Goal: Information Seeking & Learning: Learn about a topic

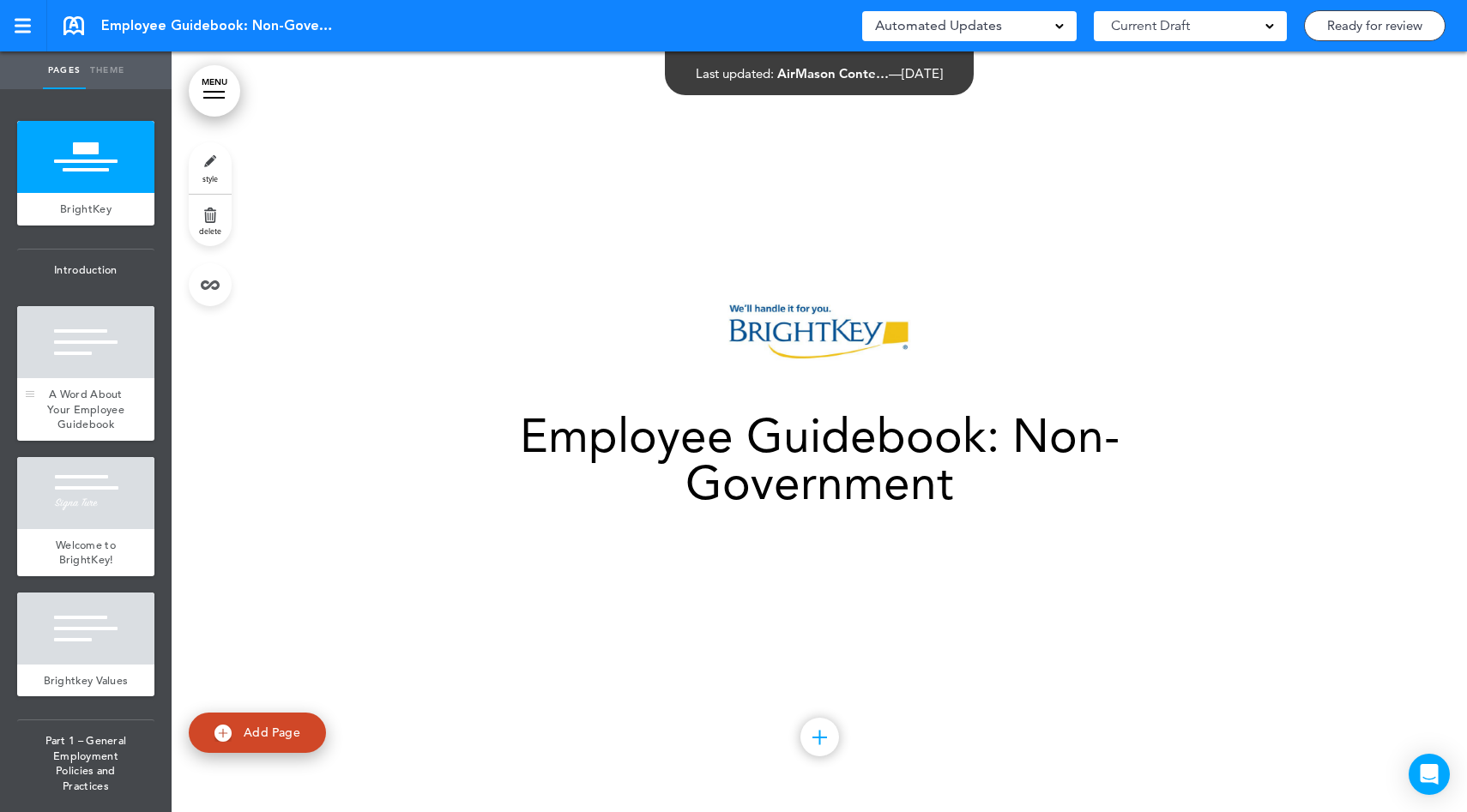
click at [90, 384] on div "A Word About Your Employee Guidebook" at bounding box center [85, 409] width 137 height 63
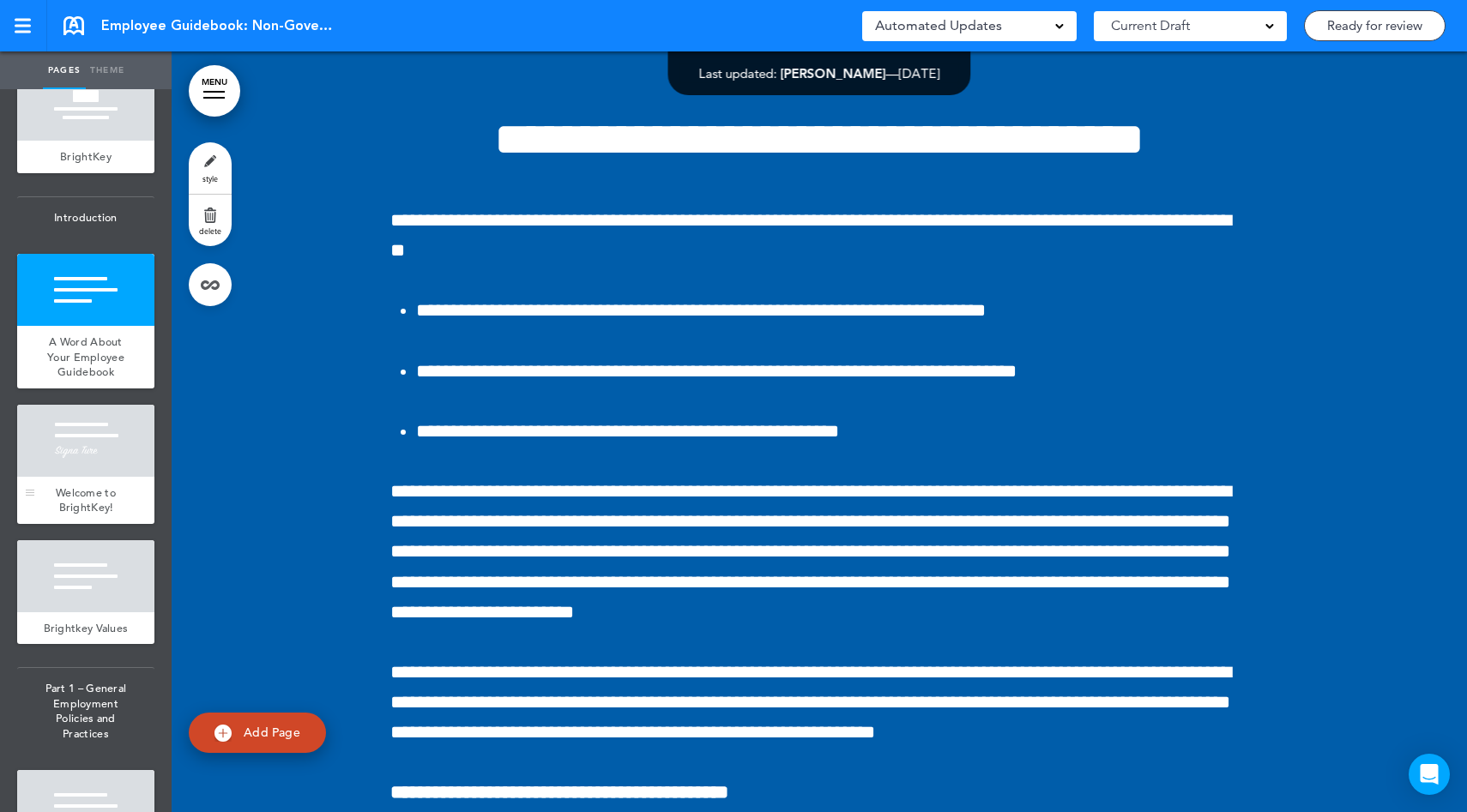
scroll to position [55, 0]
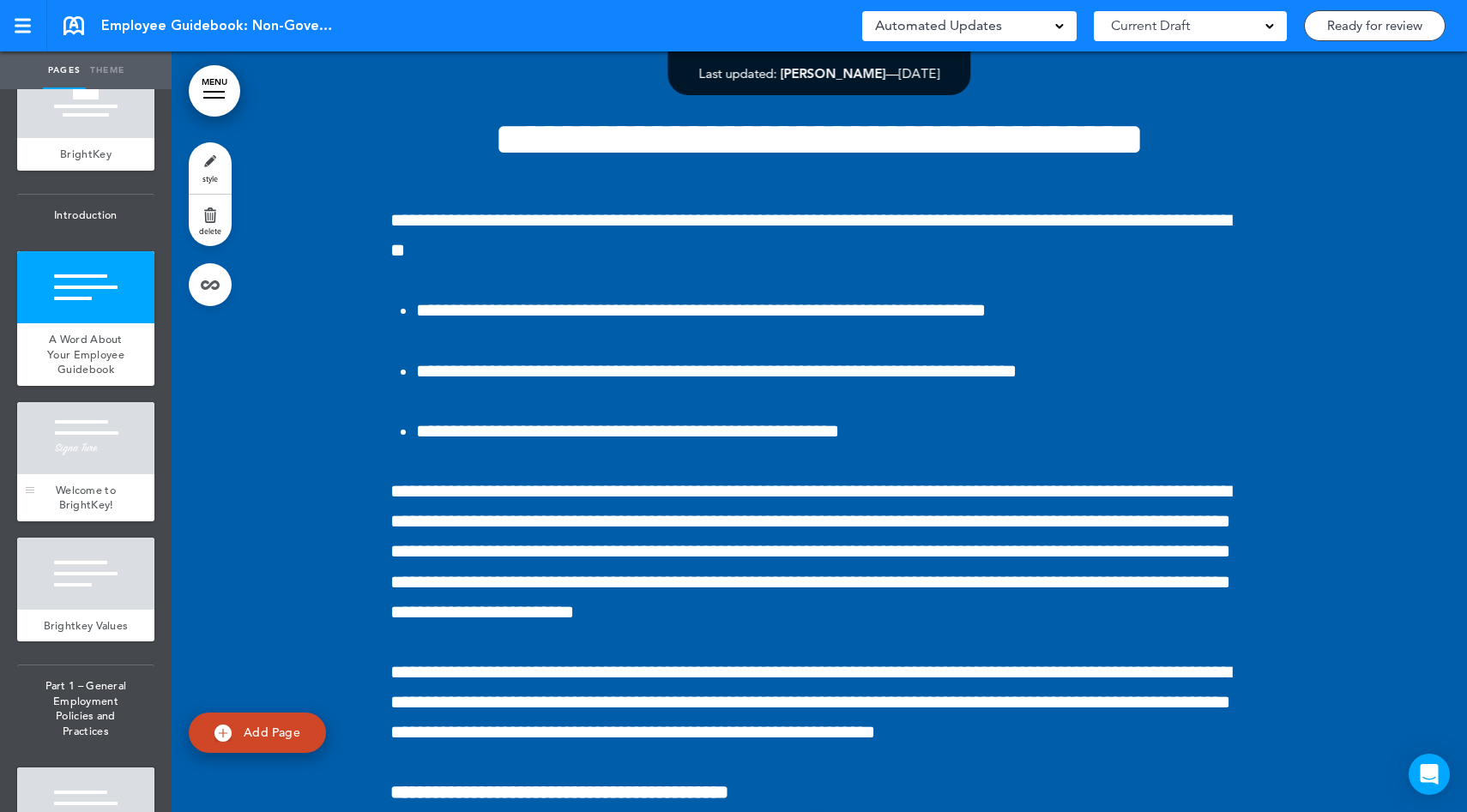
click at [111, 500] on div "Welcome to BrightKey!" at bounding box center [85, 497] width 137 height 47
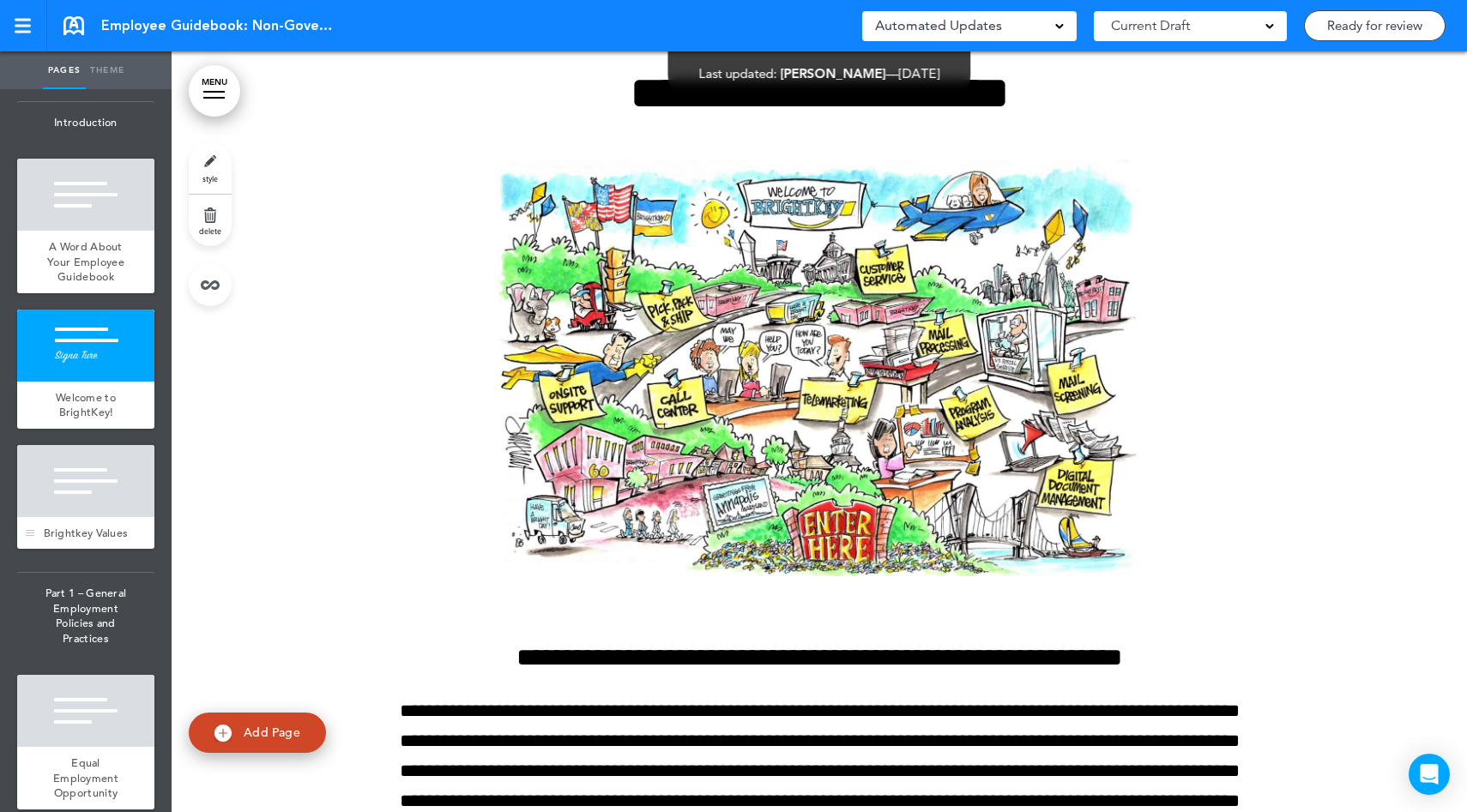
scroll to position [168, 0]
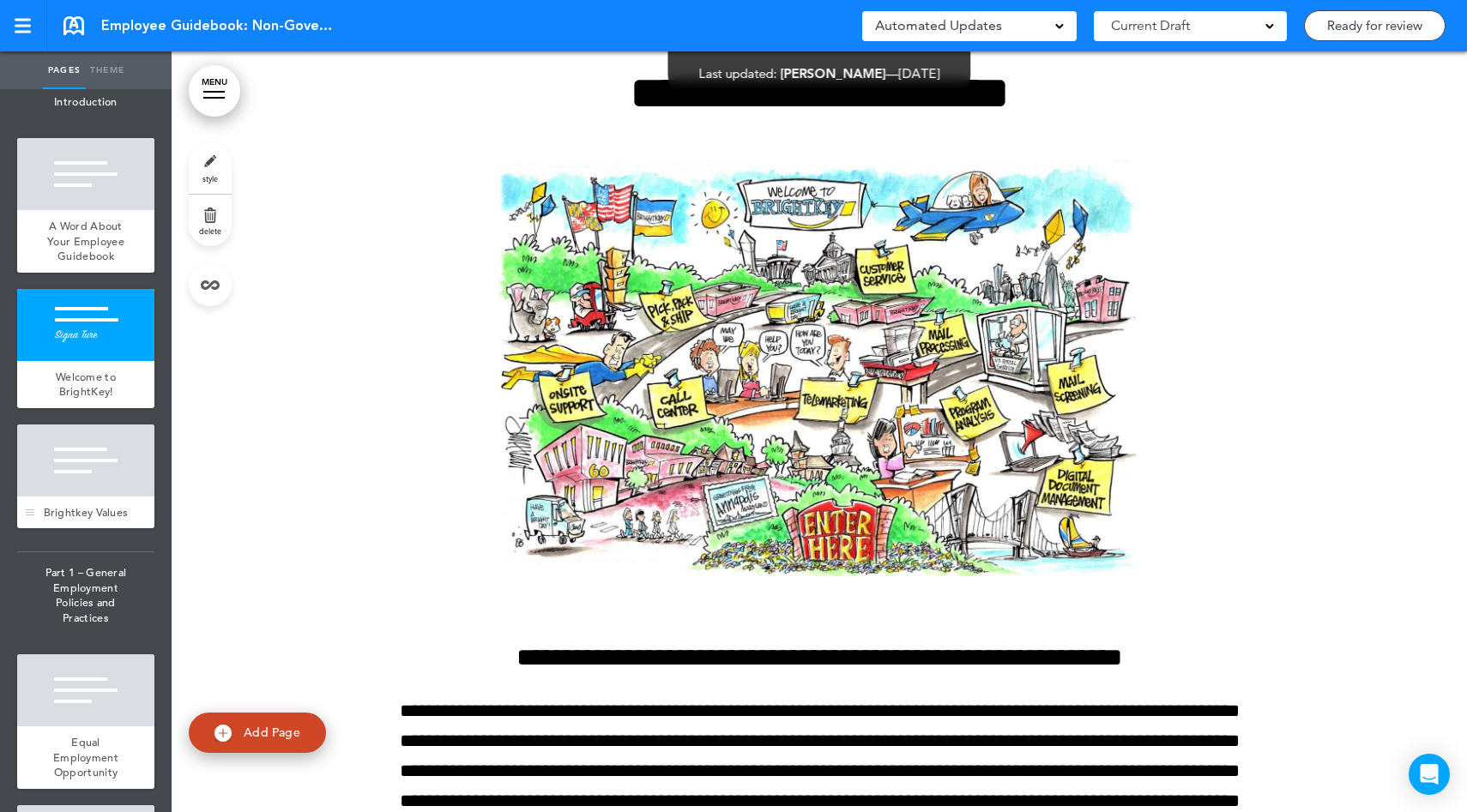
click at [104, 492] on div at bounding box center [85, 460] width 137 height 72
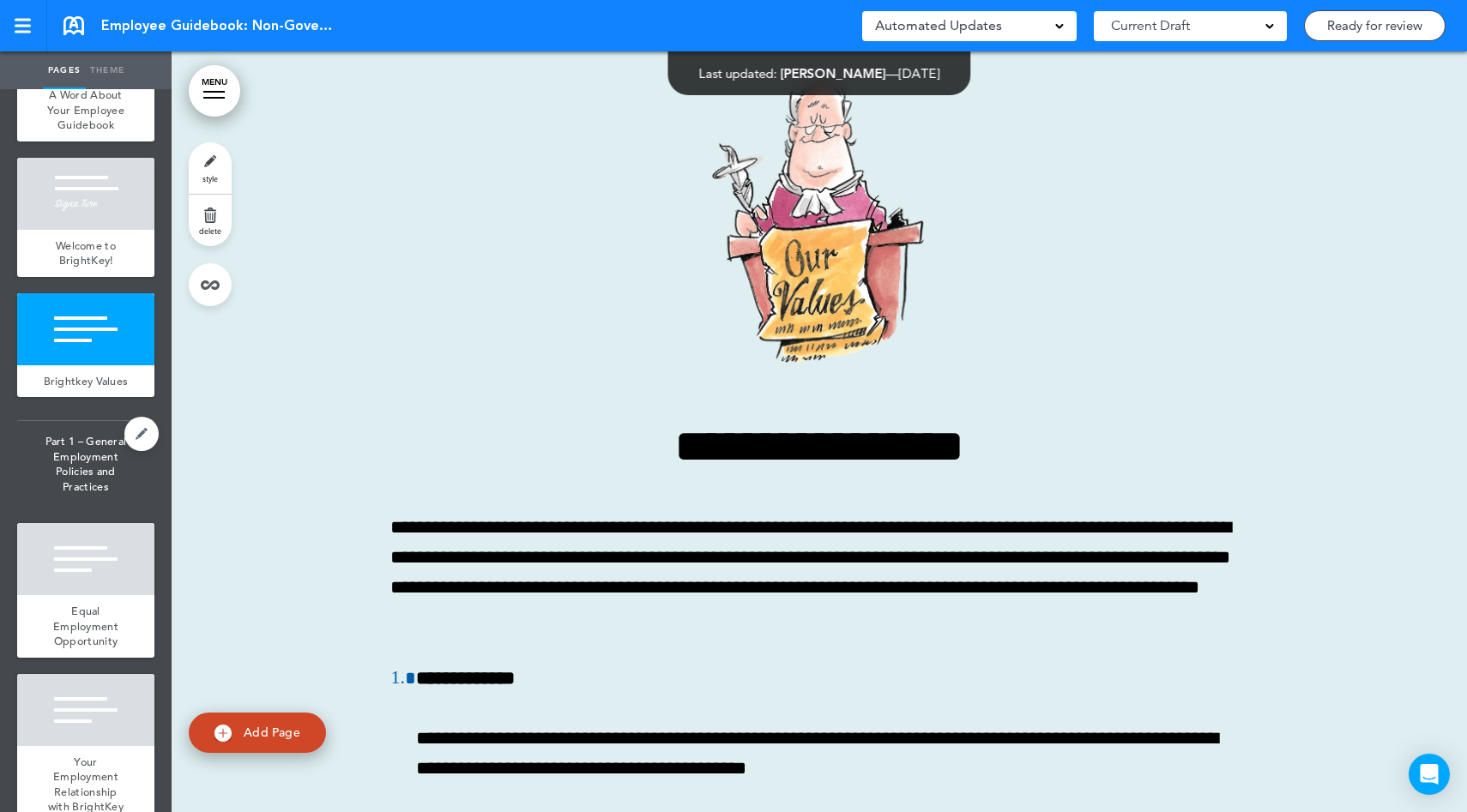
scroll to position [303, 0]
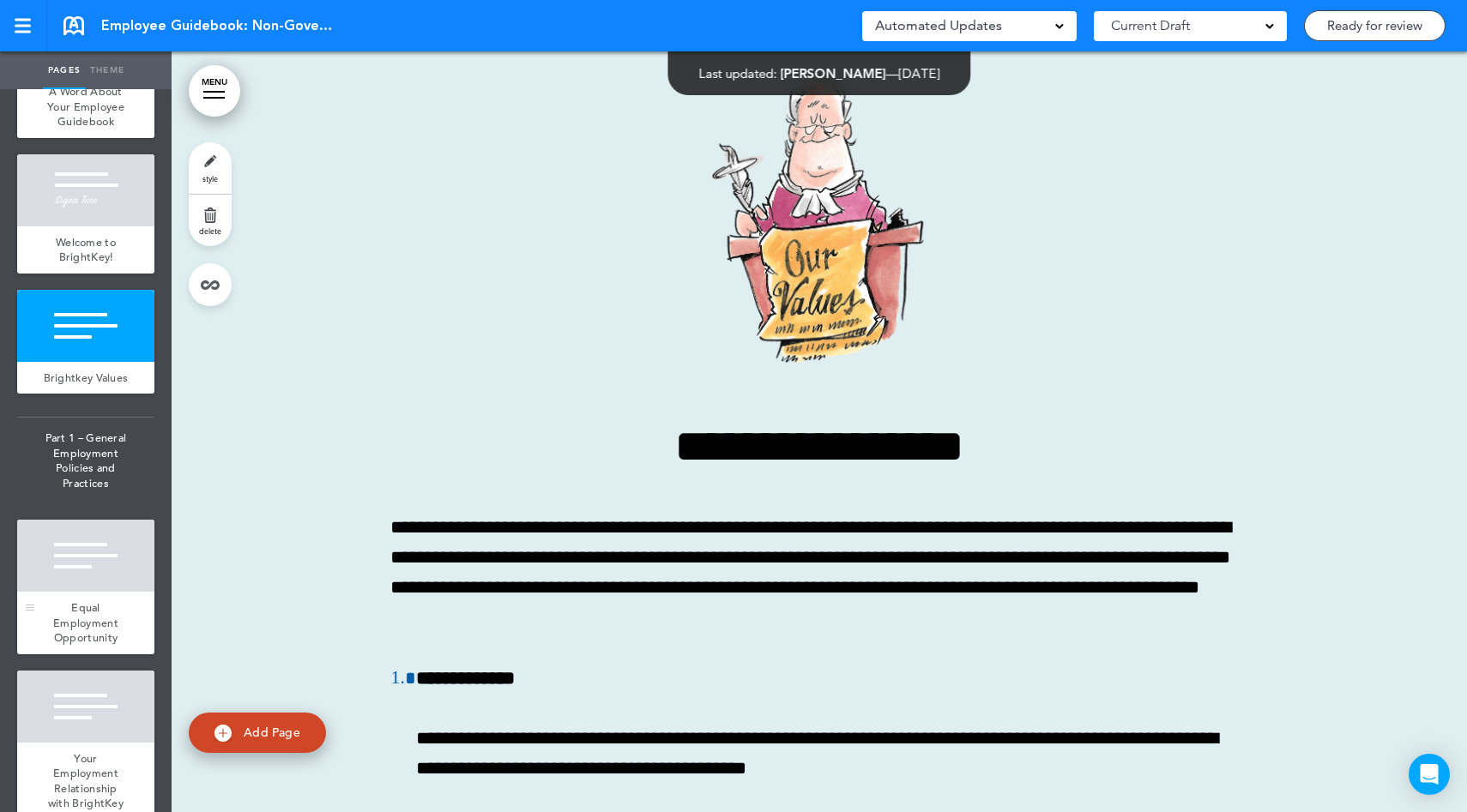
click at [113, 592] on div at bounding box center [85, 555] width 137 height 72
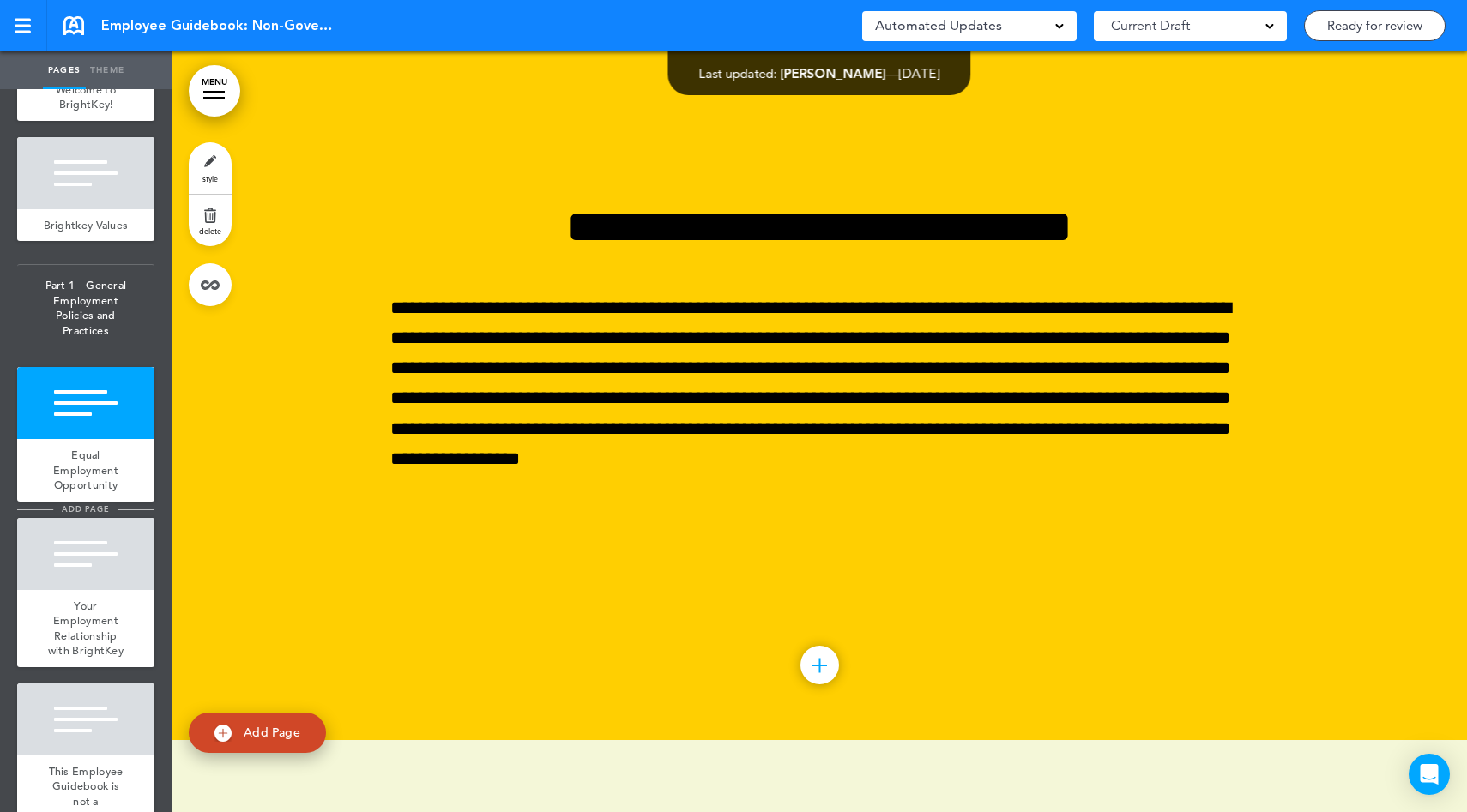
scroll to position [457, 0]
click at [113, 588] on div at bounding box center [85, 552] width 137 height 72
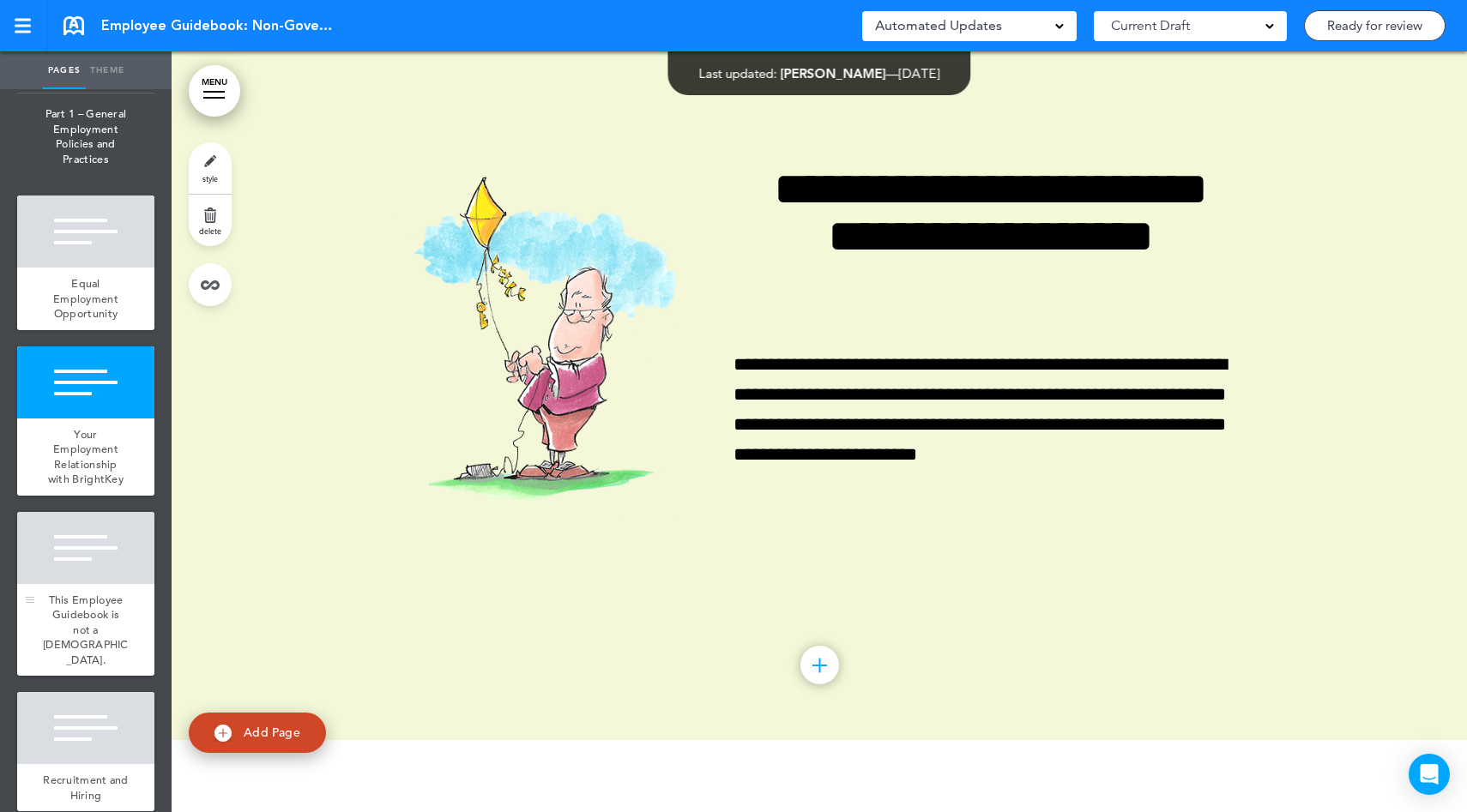
scroll to position [628, 0]
click at [111, 583] on div at bounding box center [85, 547] width 137 height 72
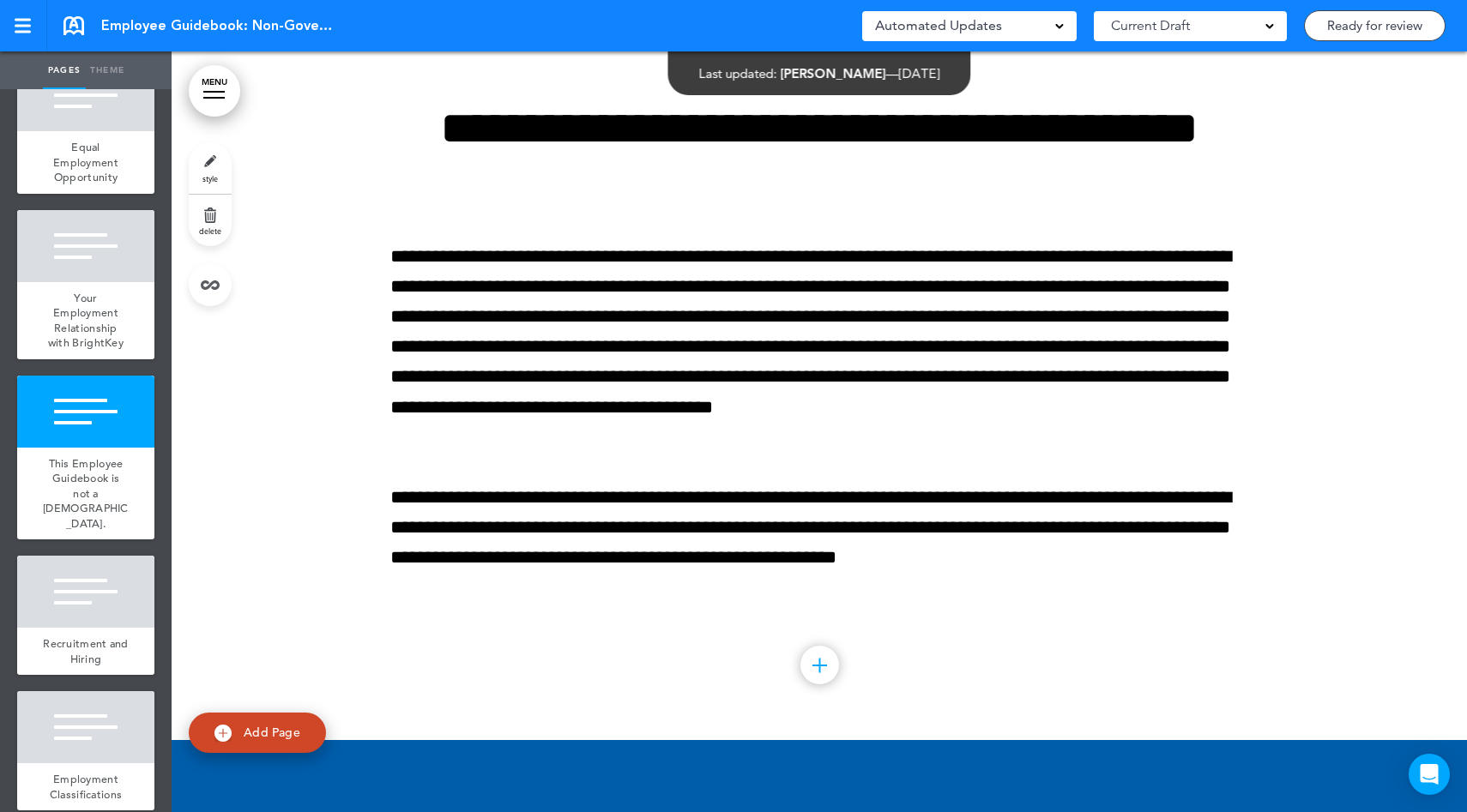
scroll to position [772, 0]
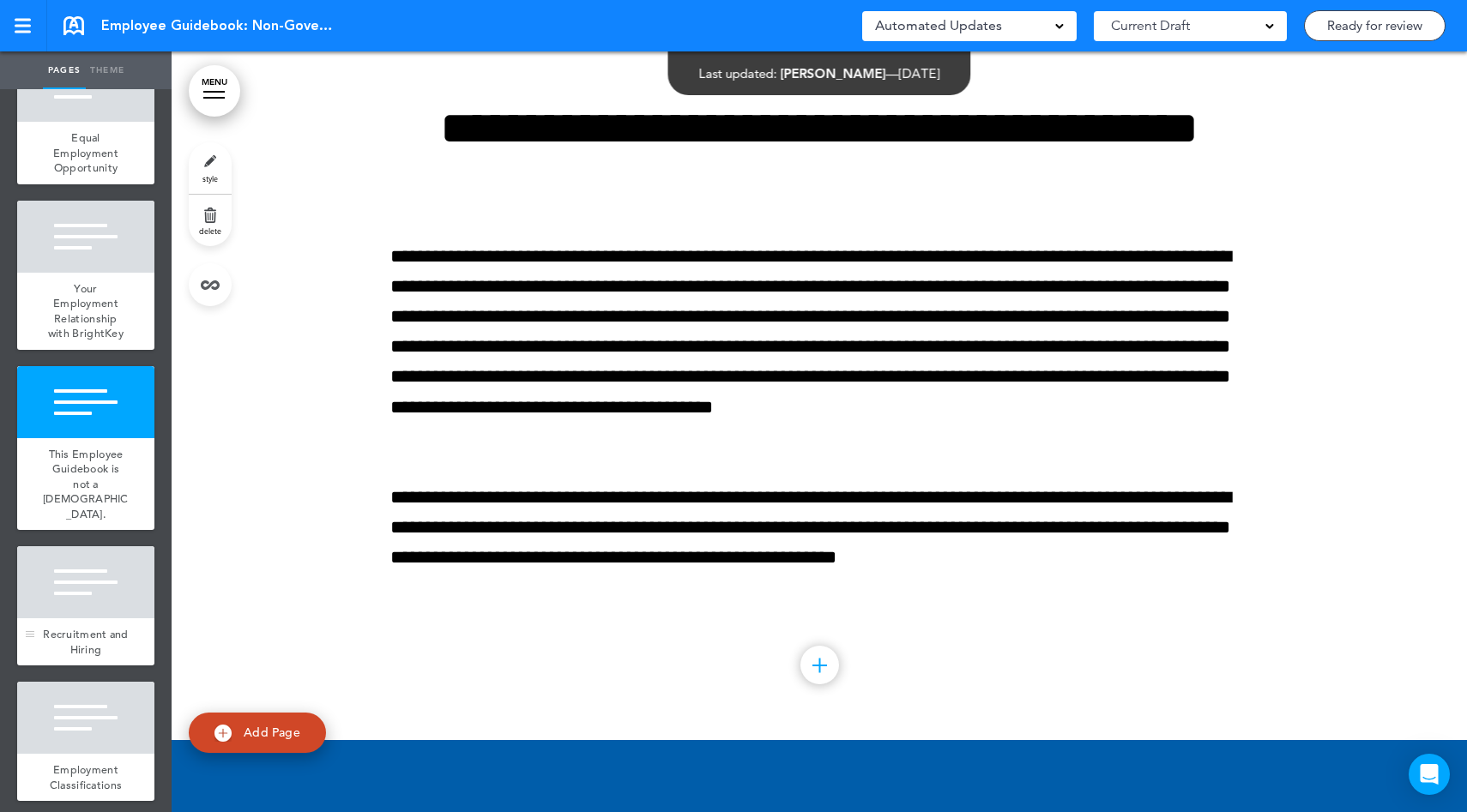
click at [105, 605] on div at bounding box center [85, 581] width 137 height 72
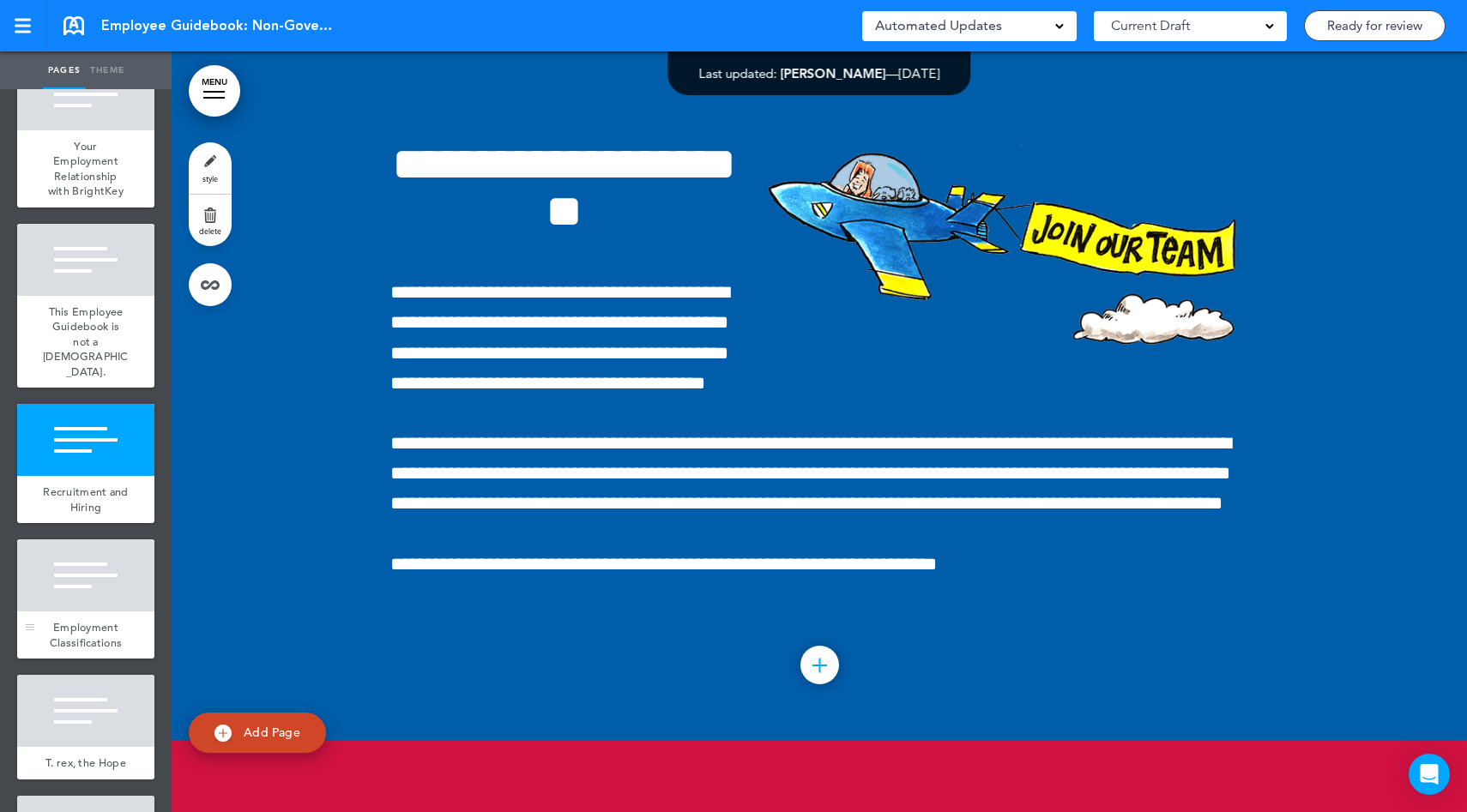
scroll to position [921, 0]
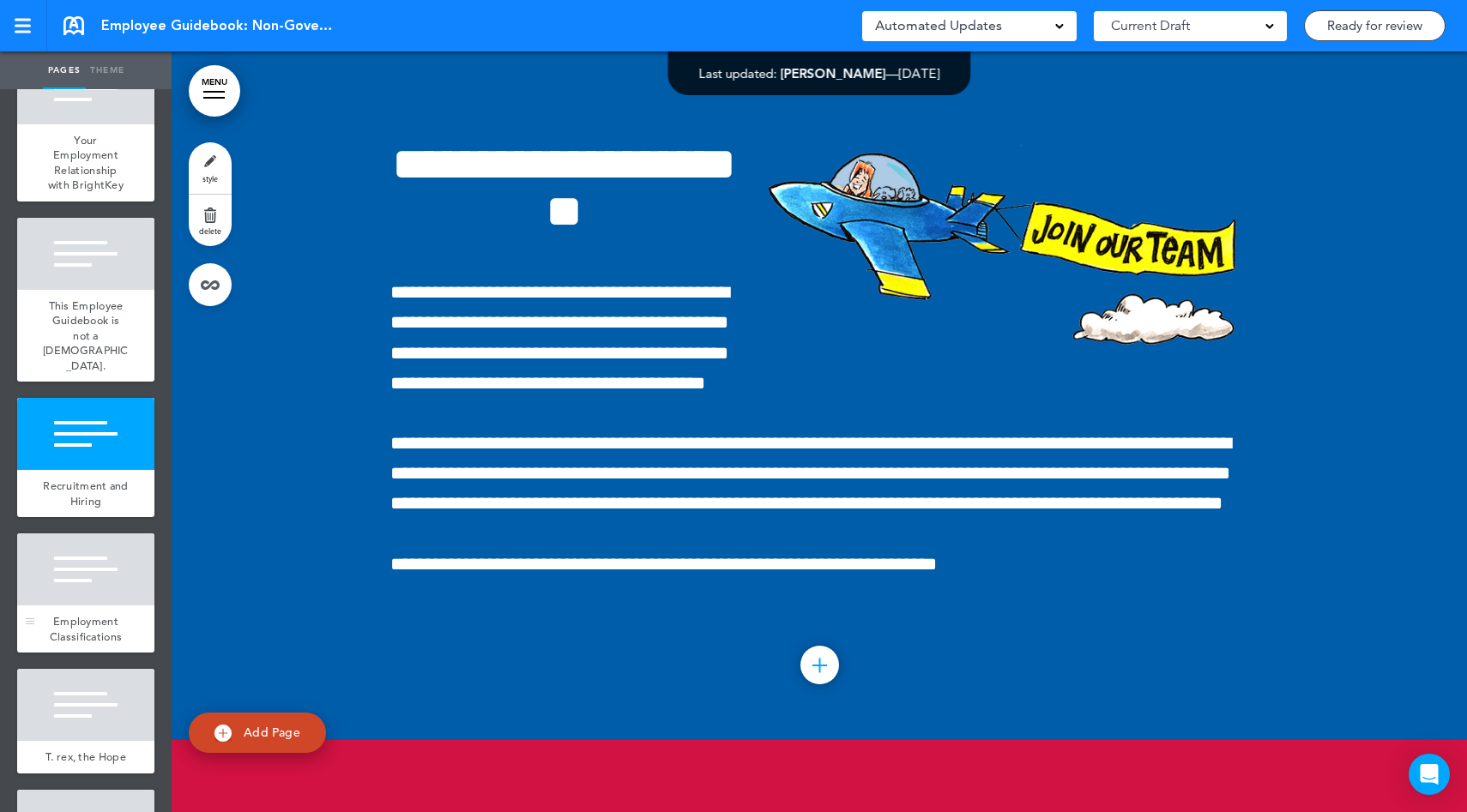
click at [106, 653] on div "Employment Classifications" at bounding box center [85, 628] width 137 height 47
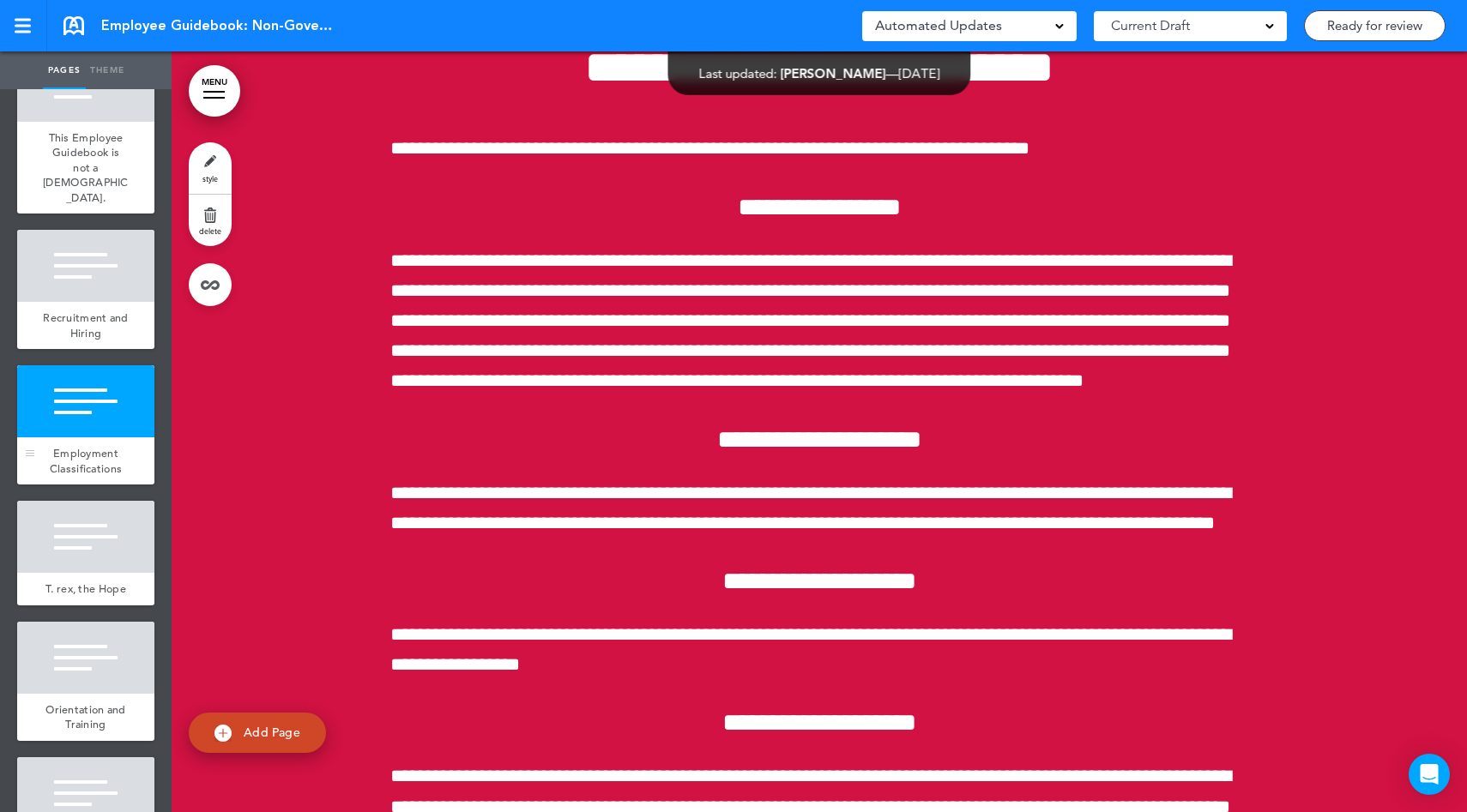
scroll to position [1090, 0]
click at [109, 572] on div at bounding box center [85, 535] width 137 height 72
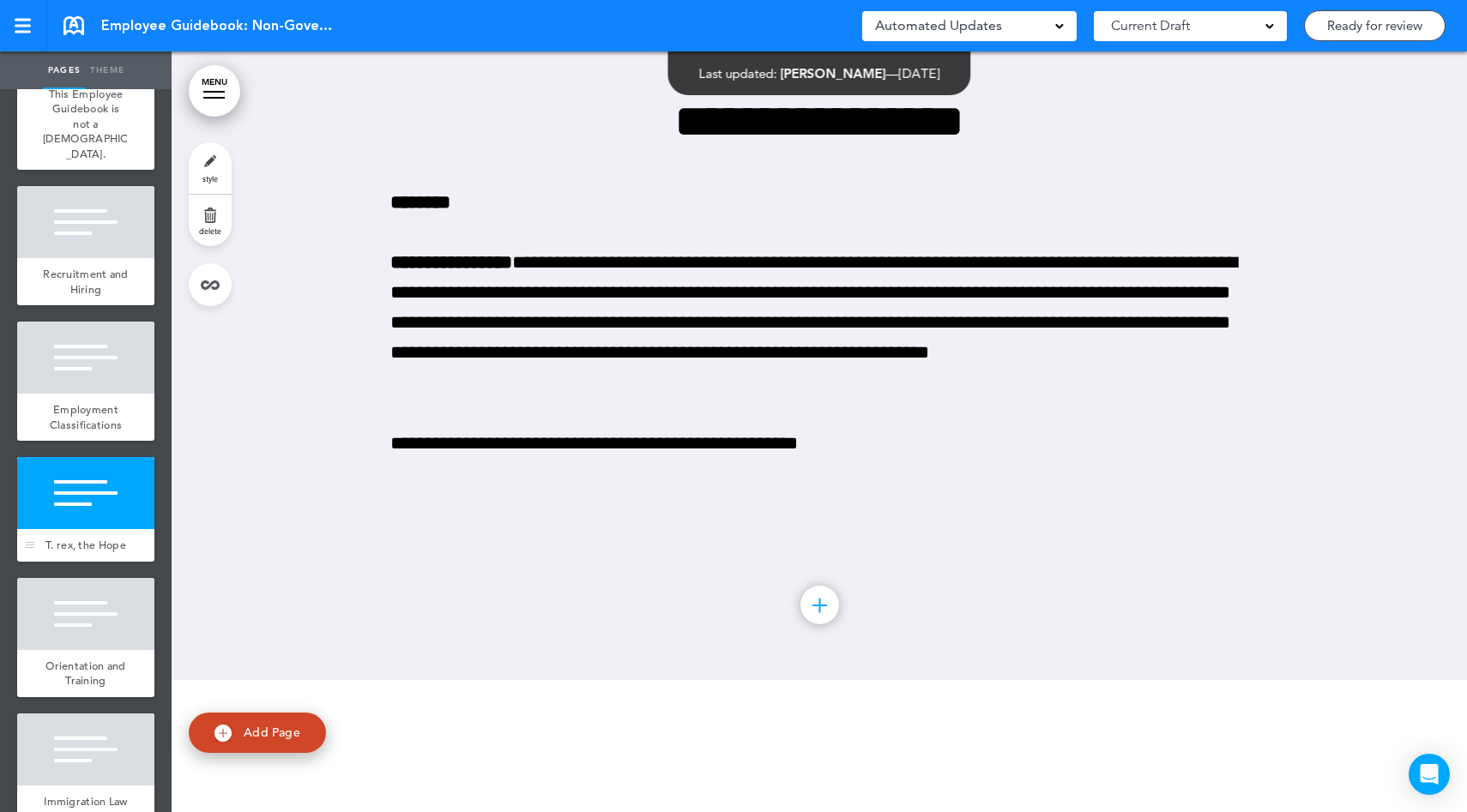
scroll to position [1221, 0]
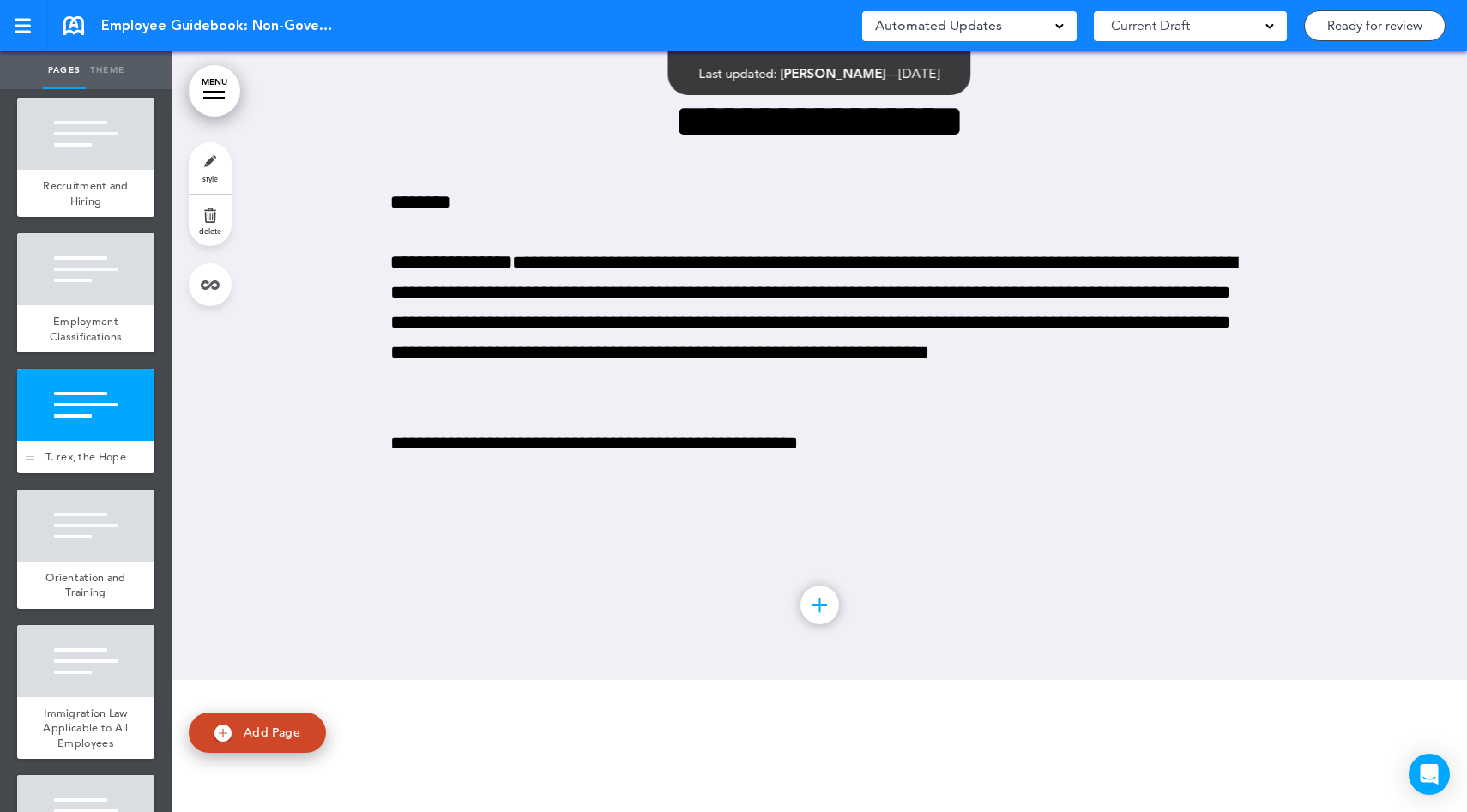
click at [109, 562] on div at bounding box center [85, 525] width 137 height 72
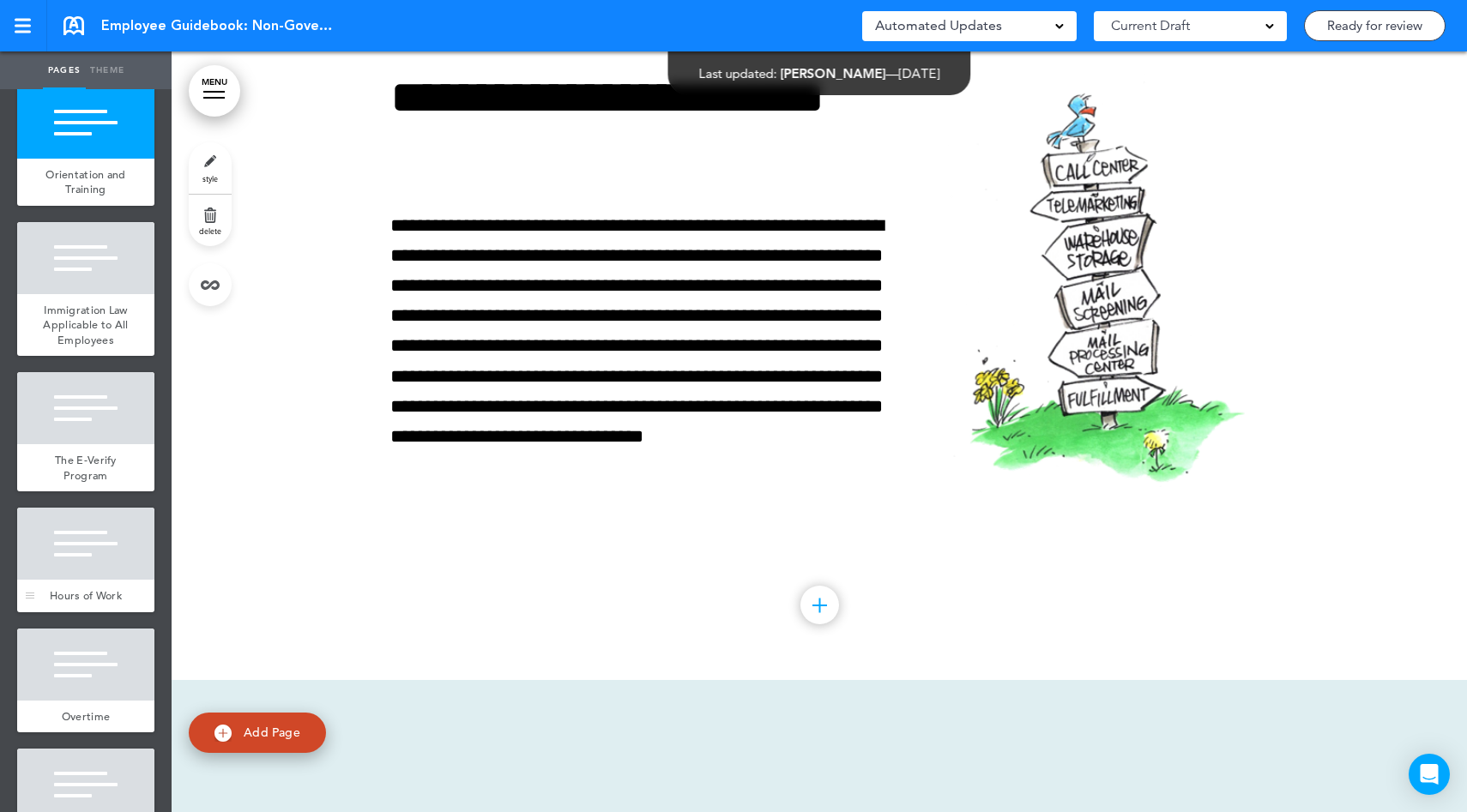
scroll to position [1712, 0]
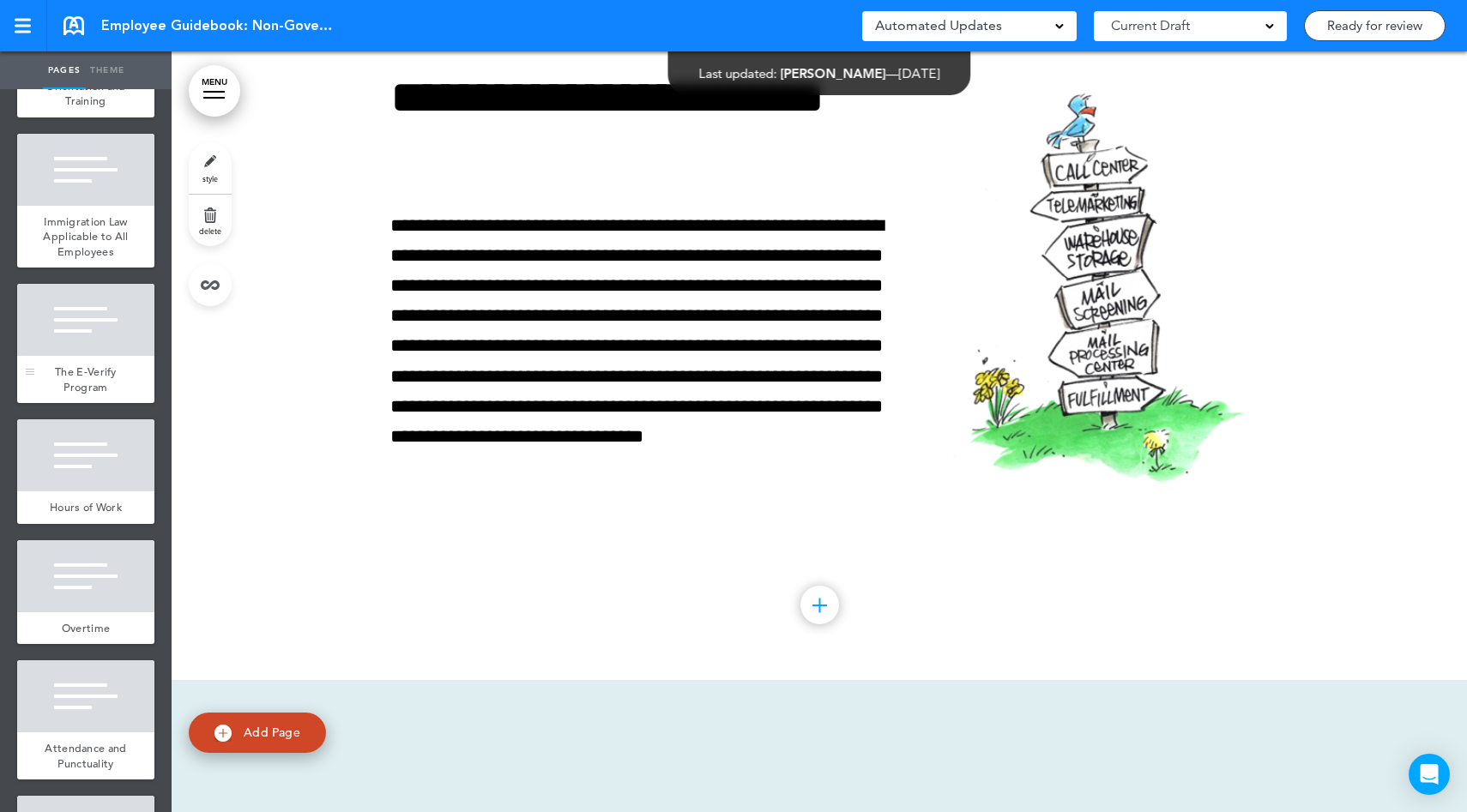
click at [79, 395] on span "The E-Verify Program" at bounding box center [86, 379] width 62 height 30
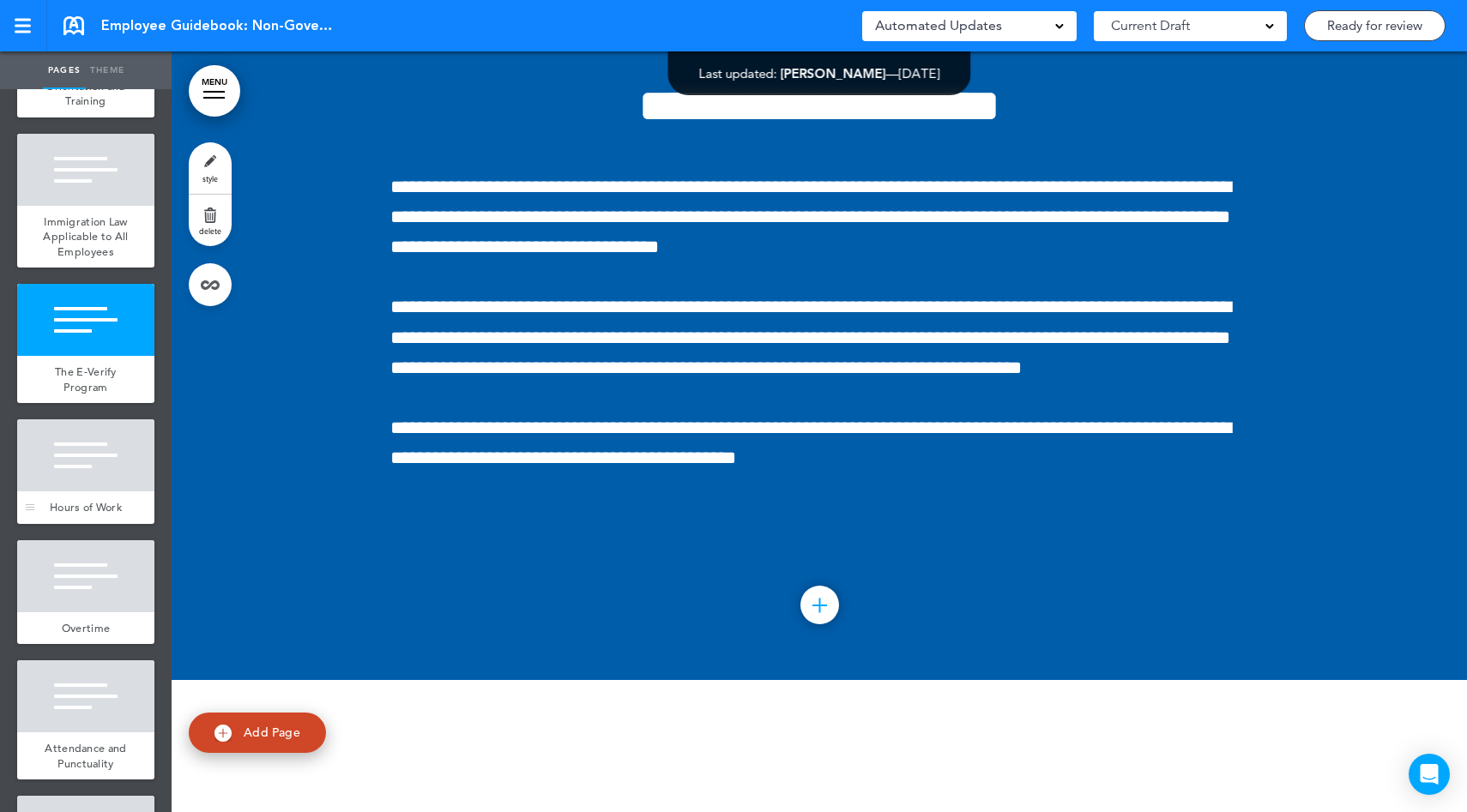
click at [74, 491] on div at bounding box center [85, 455] width 137 height 72
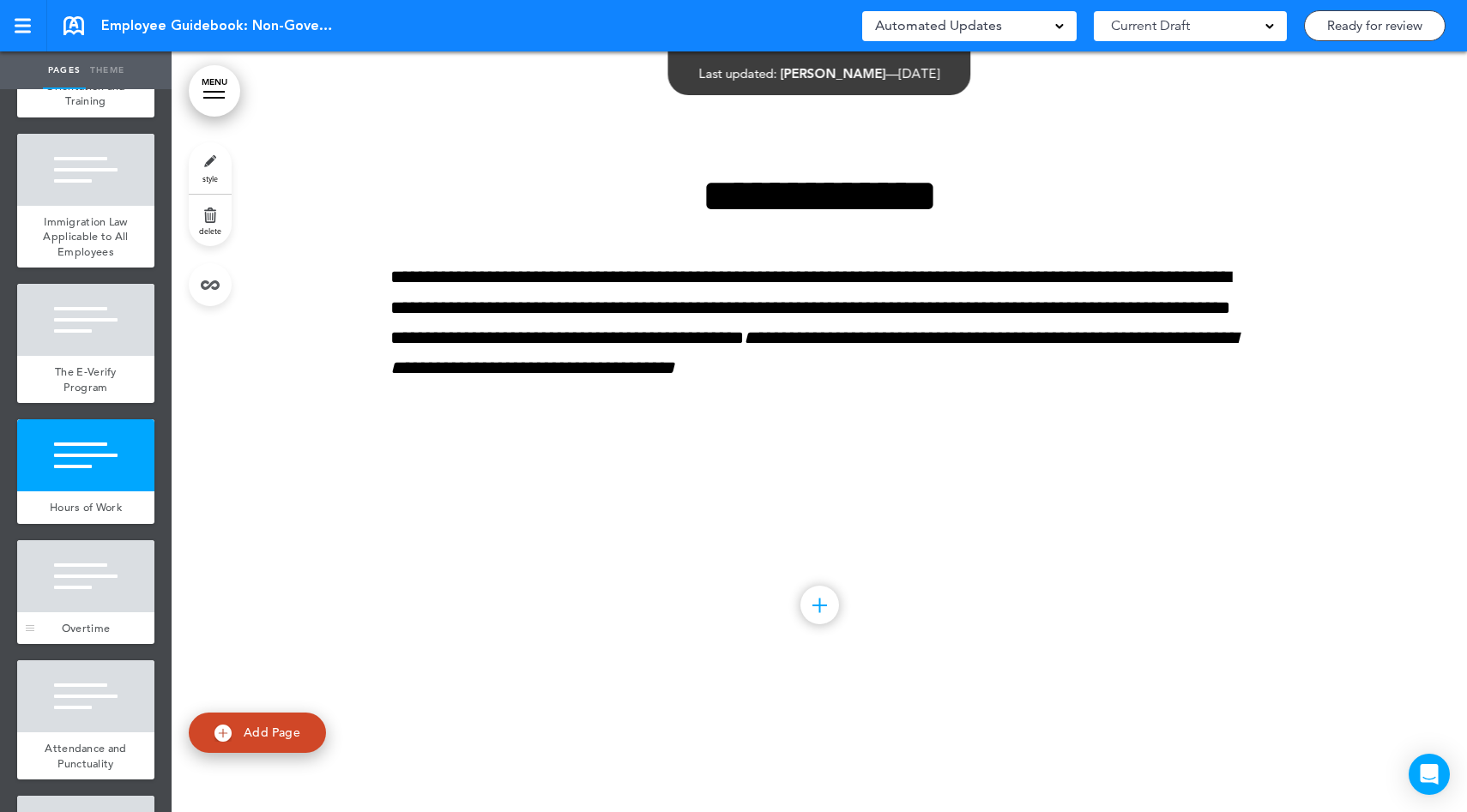
click at [74, 612] on div at bounding box center [85, 576] width 137 height 72
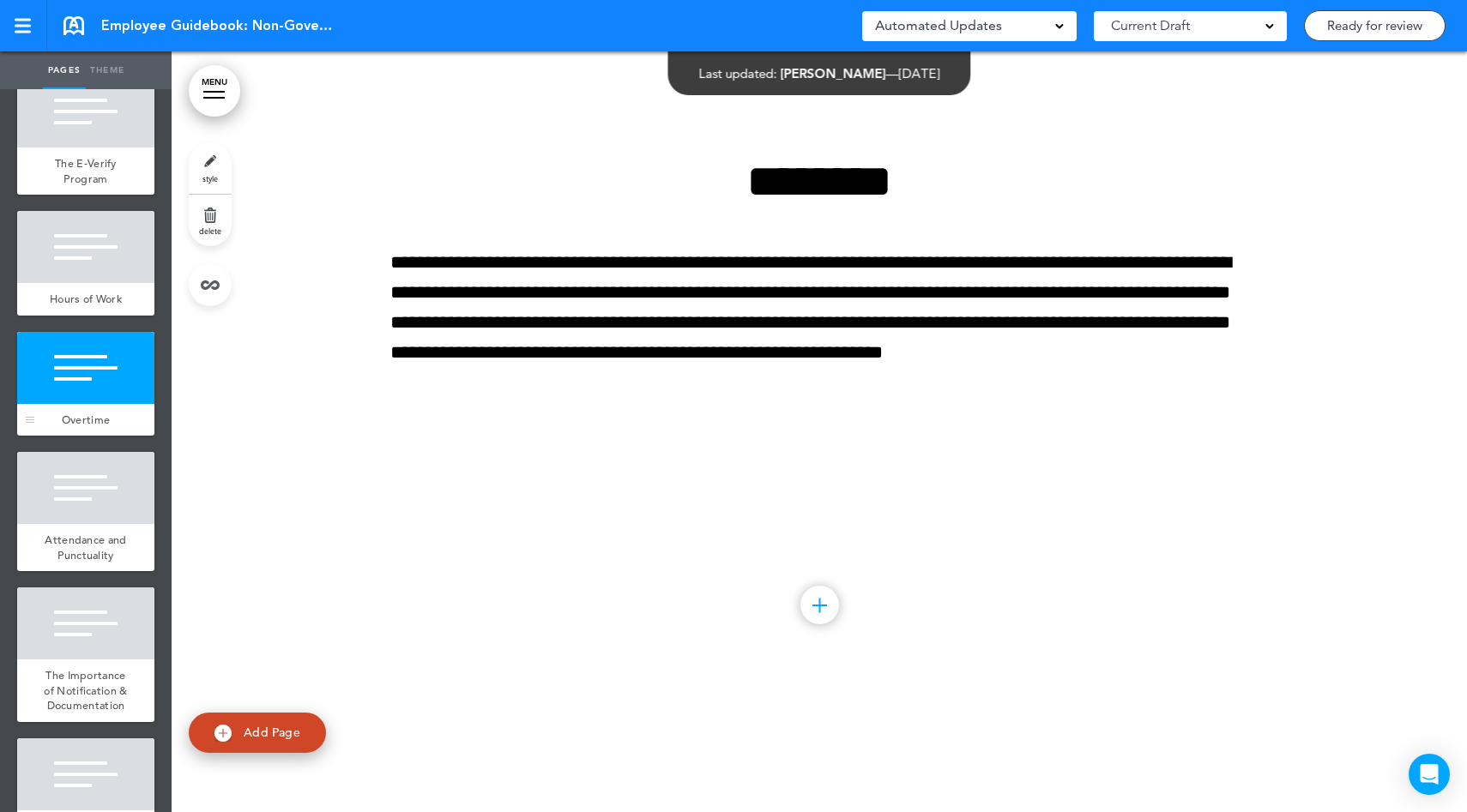
scroll to position [2021, 0]
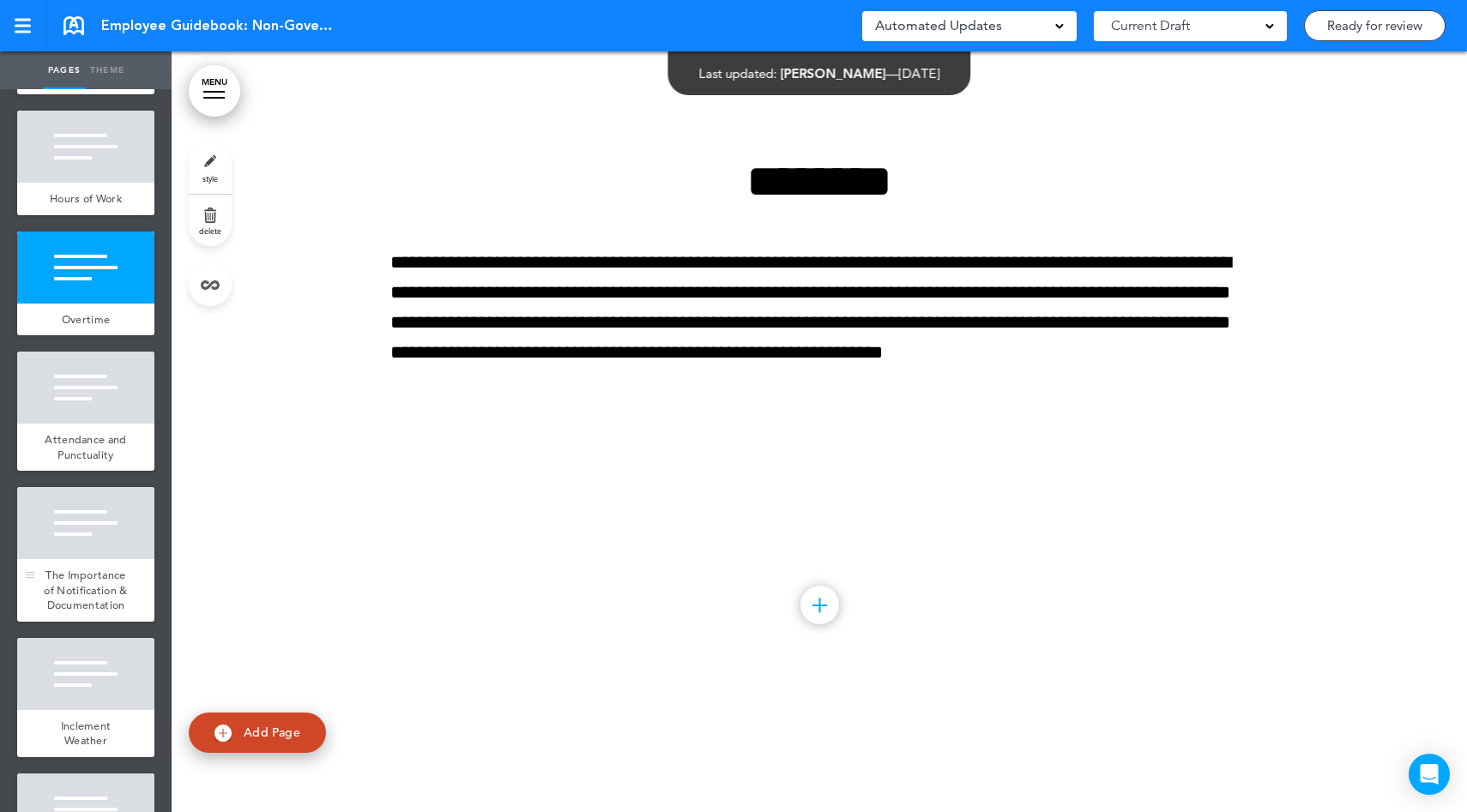
click at [68, 559] on div at bounding box center [85, 523] width 137 height 72
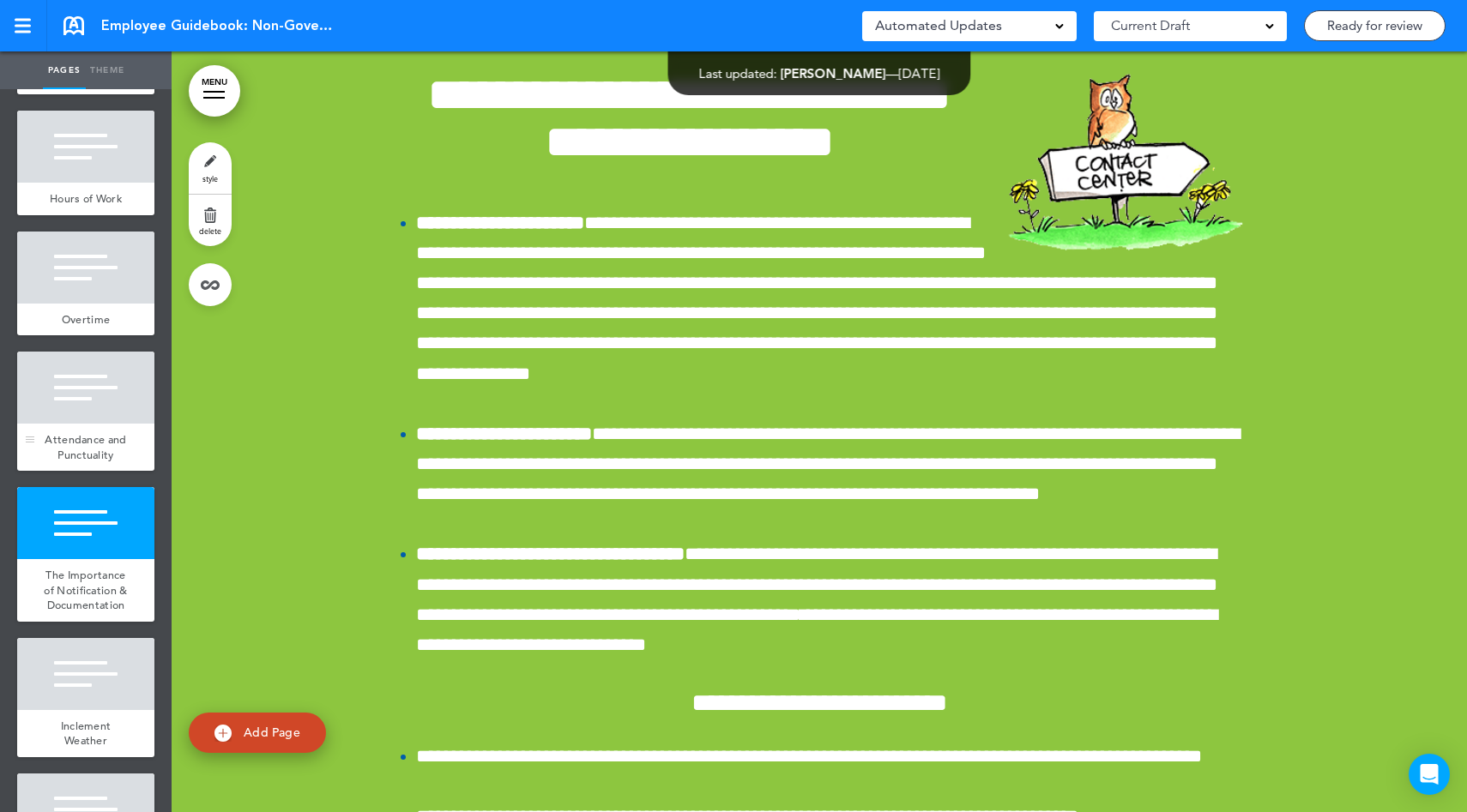
scroll to position [14995, 0]
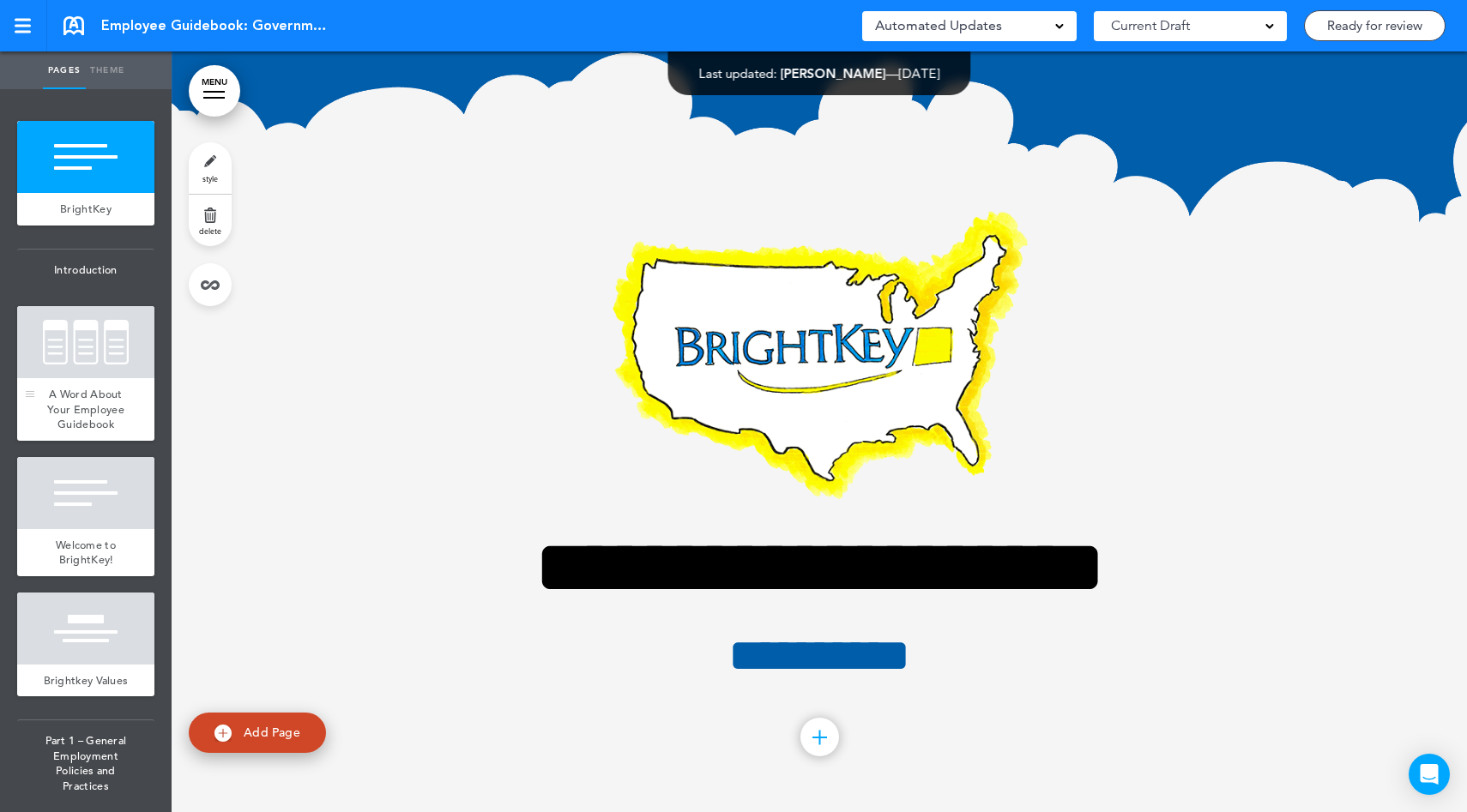
click at [82, 384] on div "A Word About Your Employee Guidebook" at bounding box center [85, 409] width 137 height 63
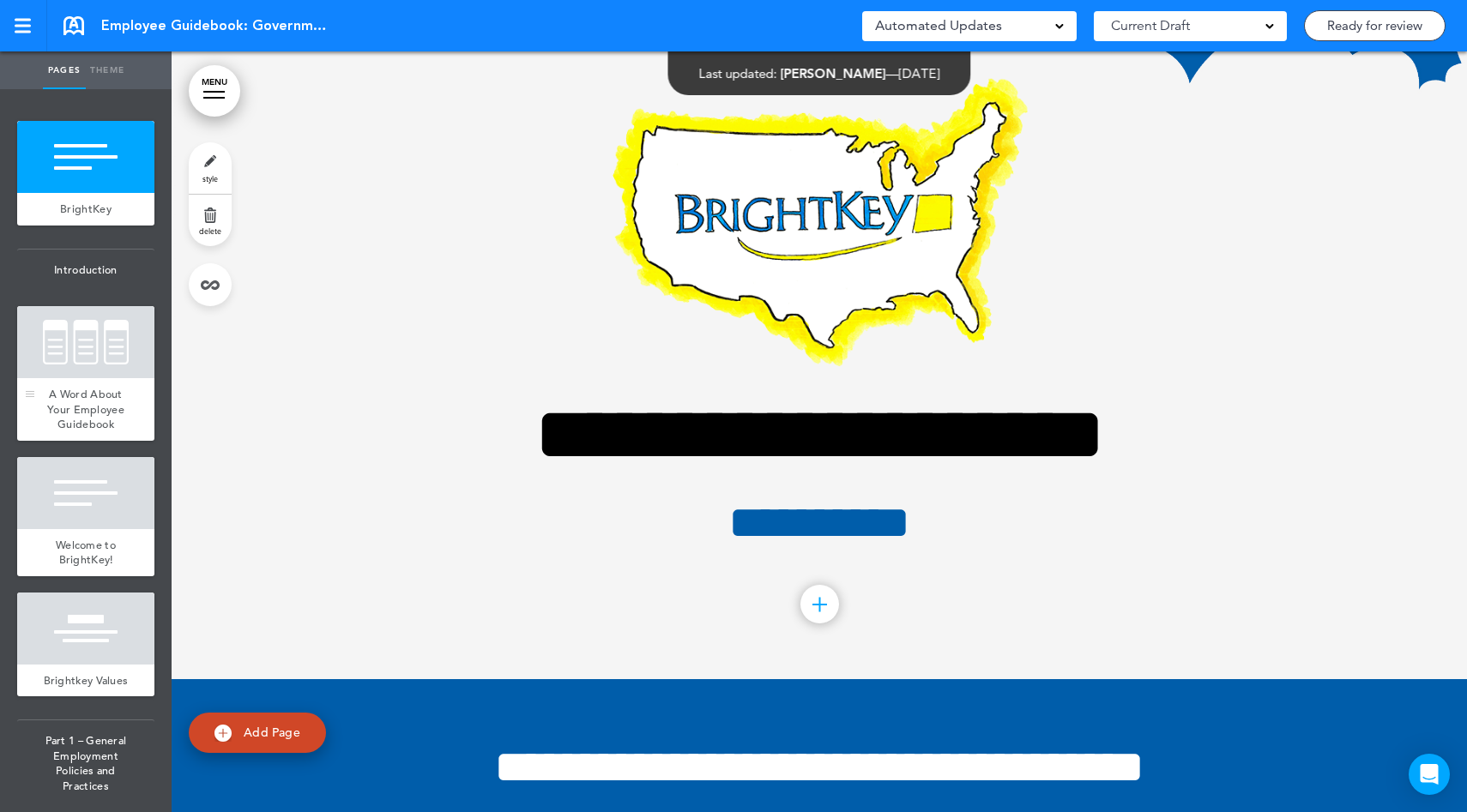
click at [82, 384] on div "A Word About Your Employee Guidebook" at bounding box center [85, 409] width 137 height 63
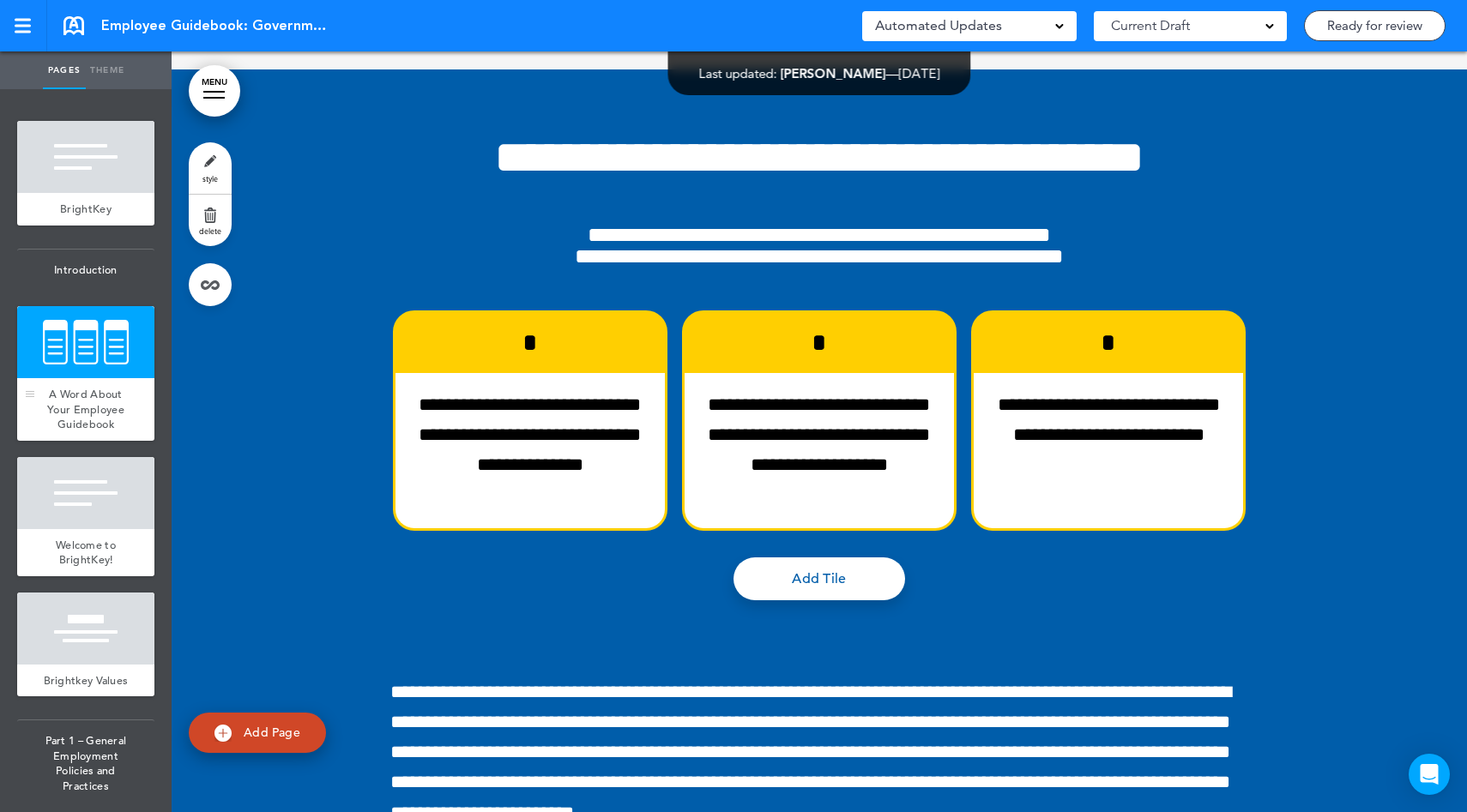
scroll to position [761, 0]
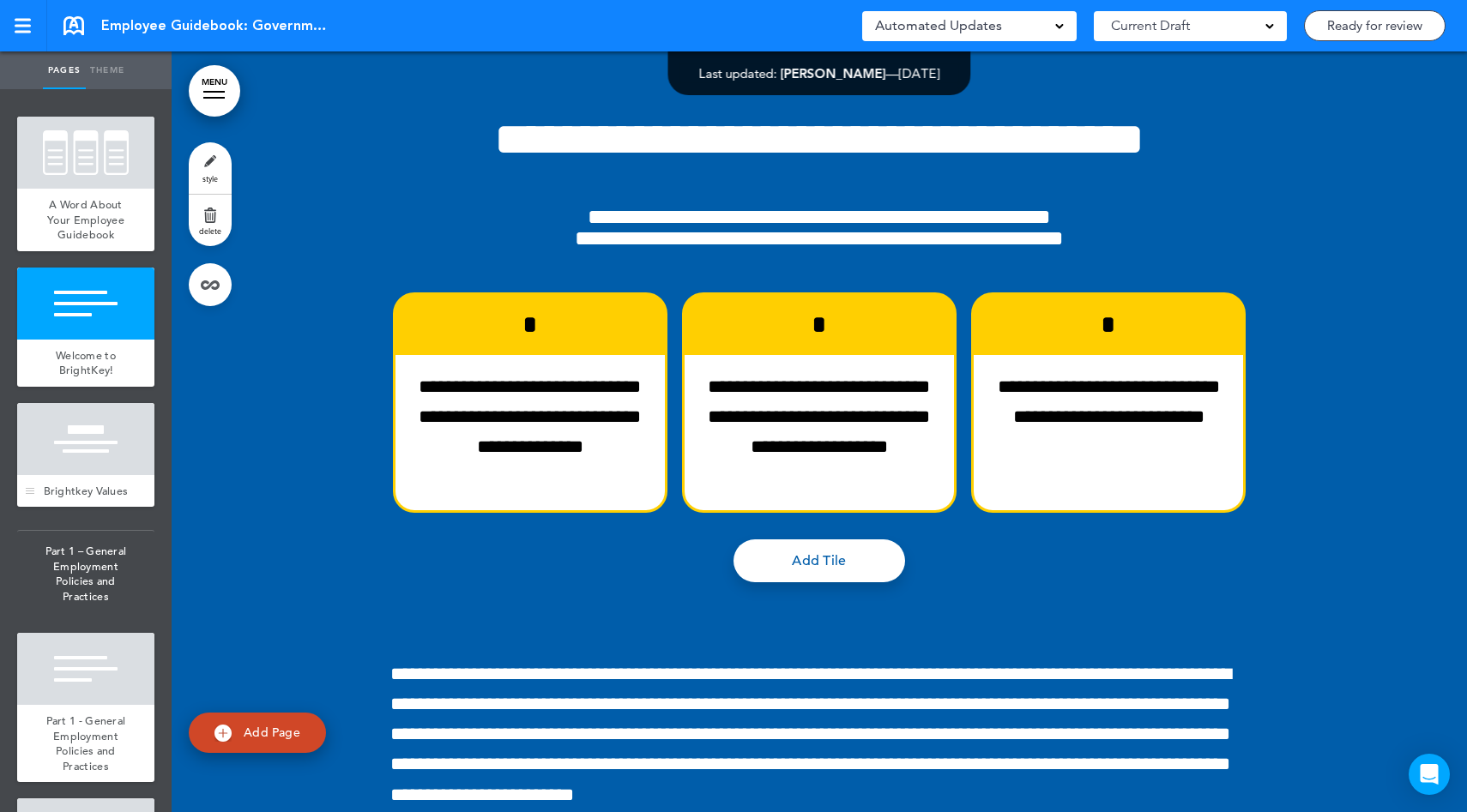
click at [108, 541] on ul "add page BrightKey add page Introduction add page A Word About Your Employee Gu…" at bounding box center [86, 450] width 172 height 723
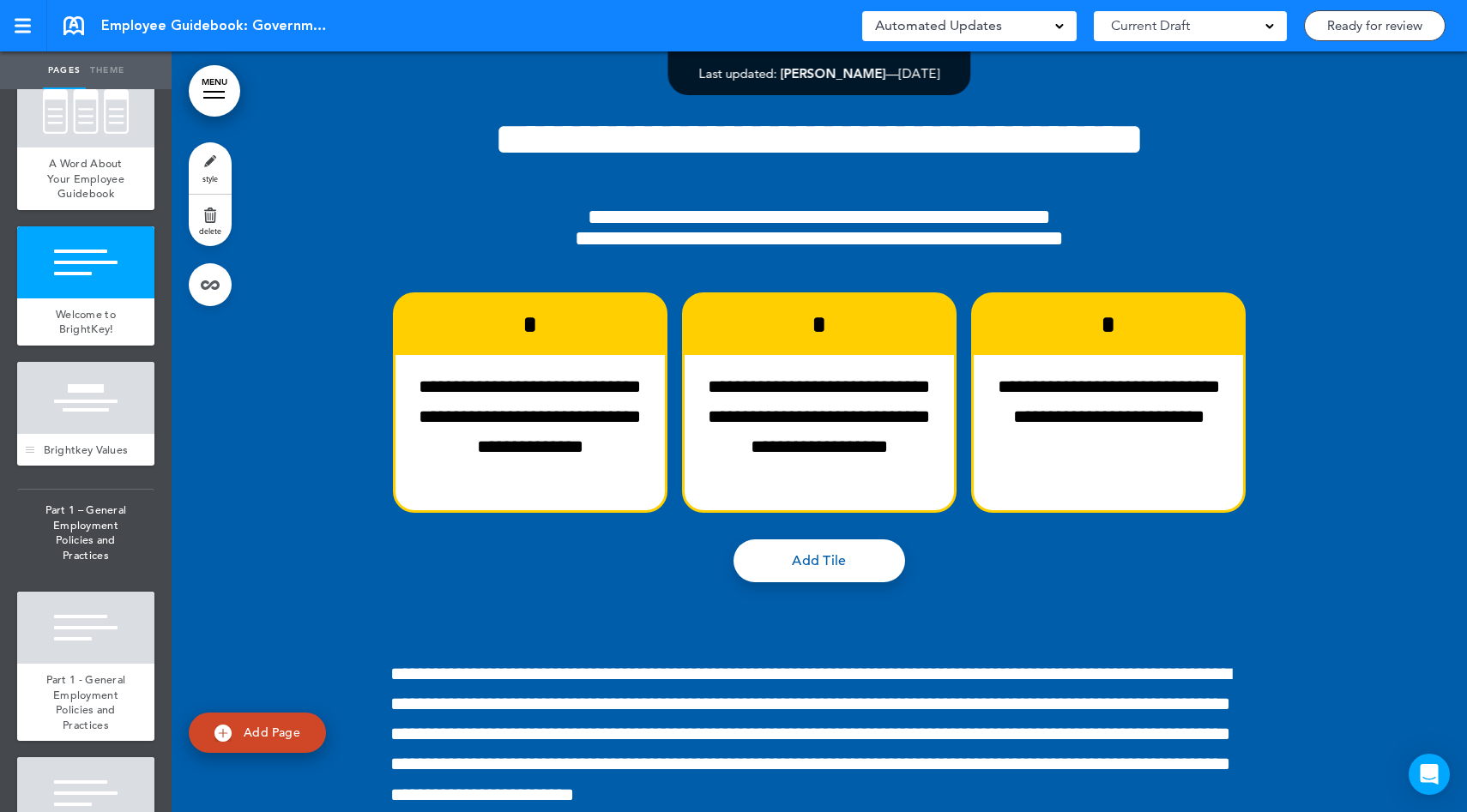
scroll to position [234, 0]
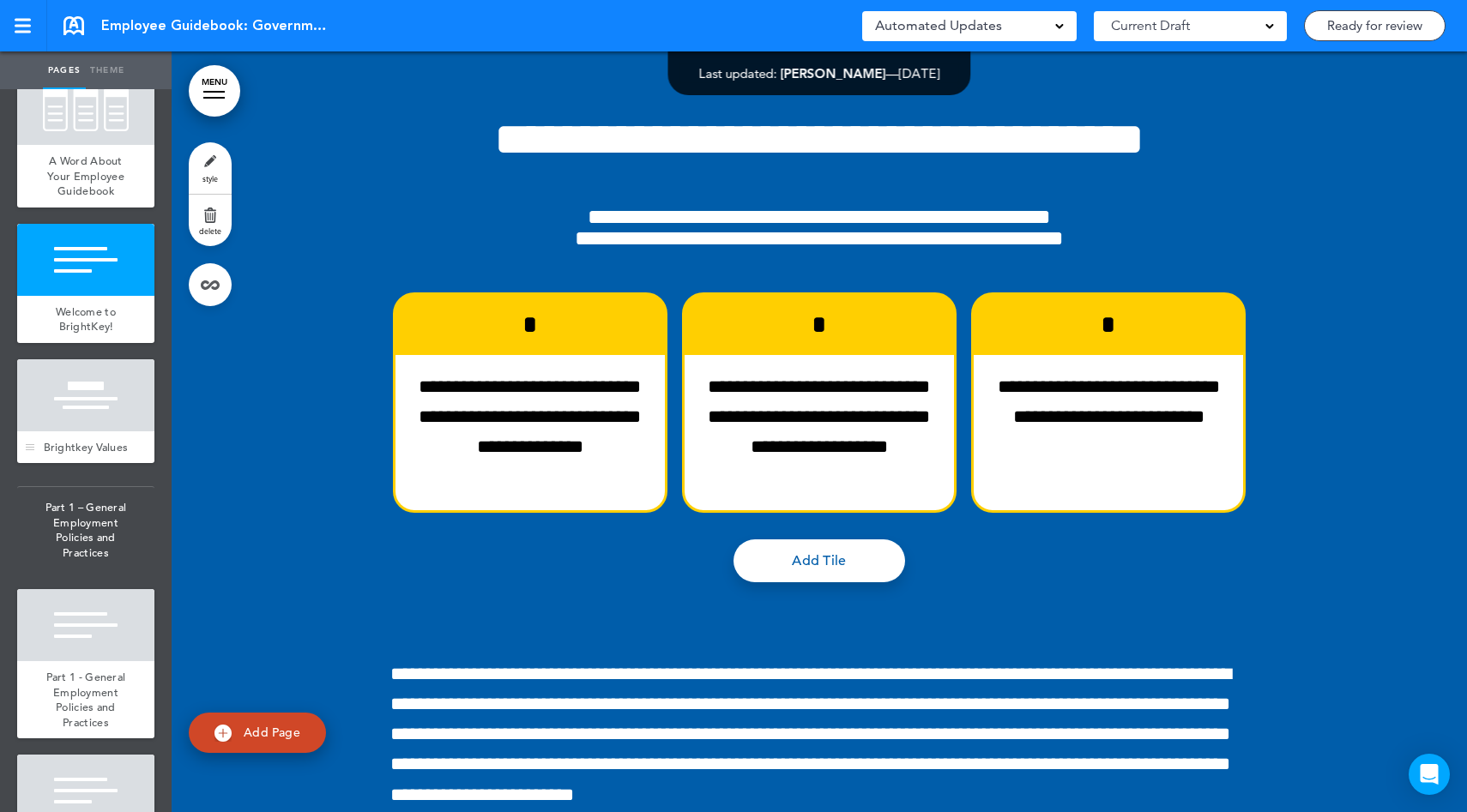
click at [117, 448] on div "Brightkey Values" at bounding box center [85, 448] width 137 height 33
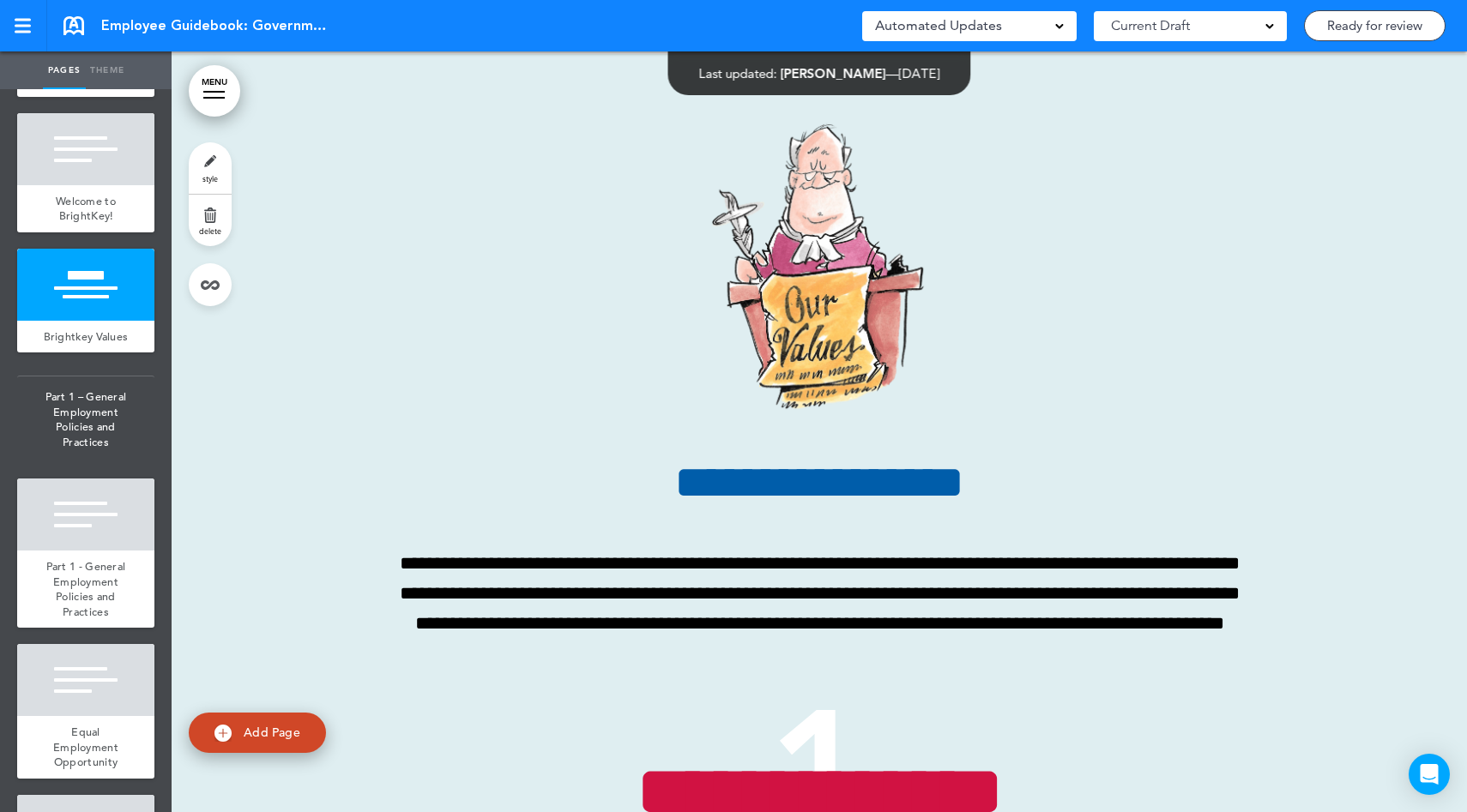
scroll to position [359, 0]
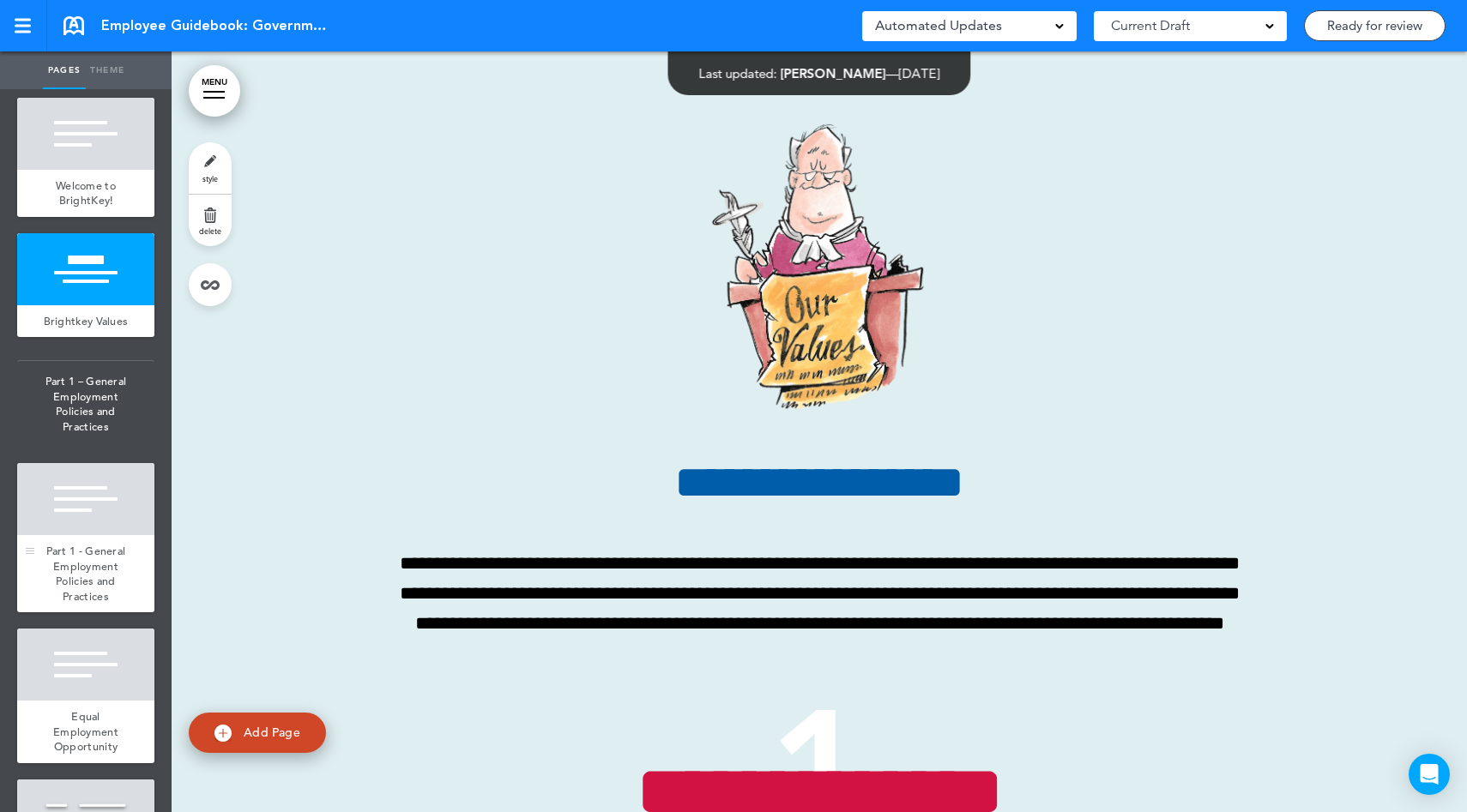
click at [124, 578] on div "Part 1 - General Employment Policies and Practices" at bounding box center [85, 573] width 137 height 77
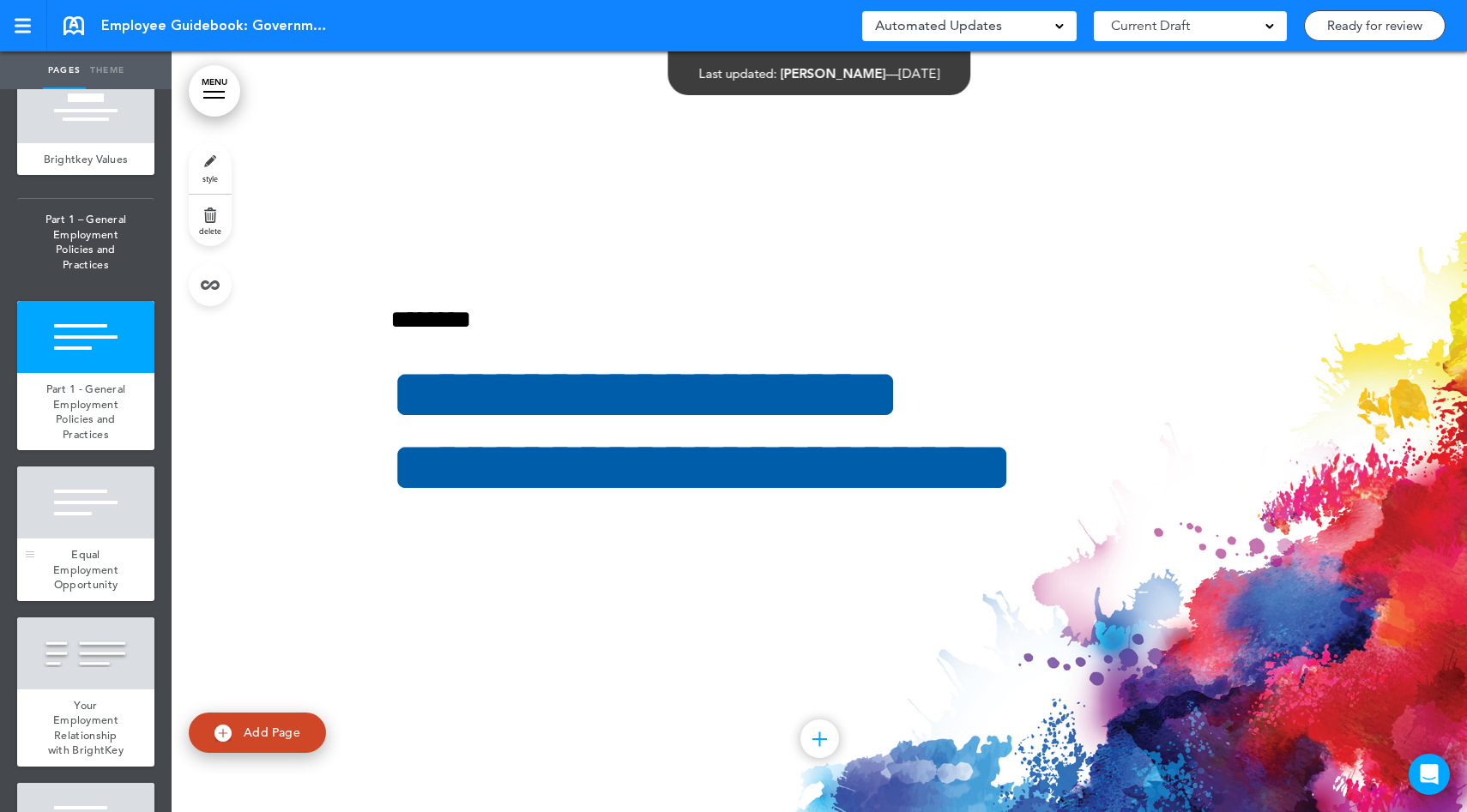
scroll to position [532, 0]
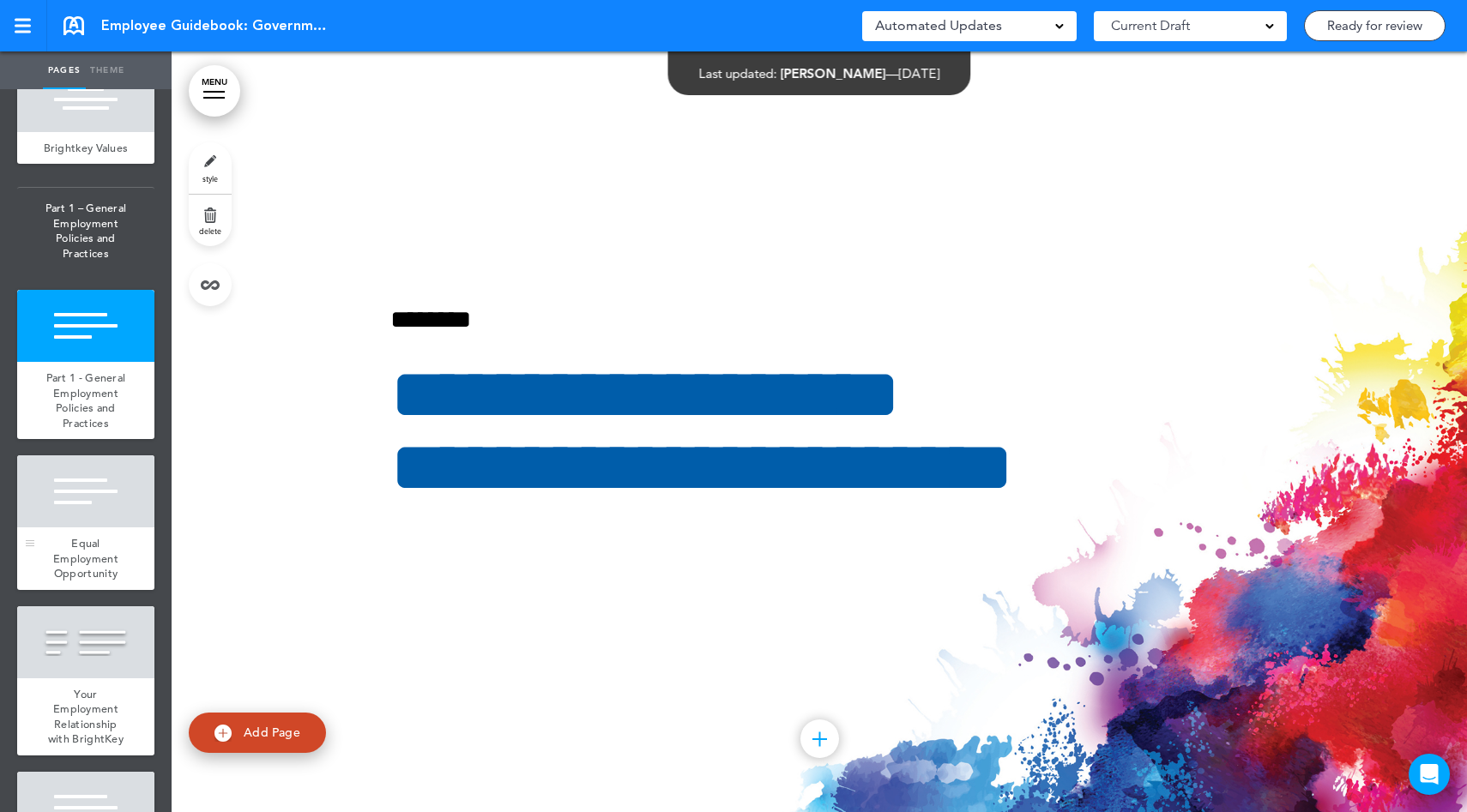
click at [104, 584] on div "Equal Employment Opportunity" at bounding box center [85, 558] width 137 height 63
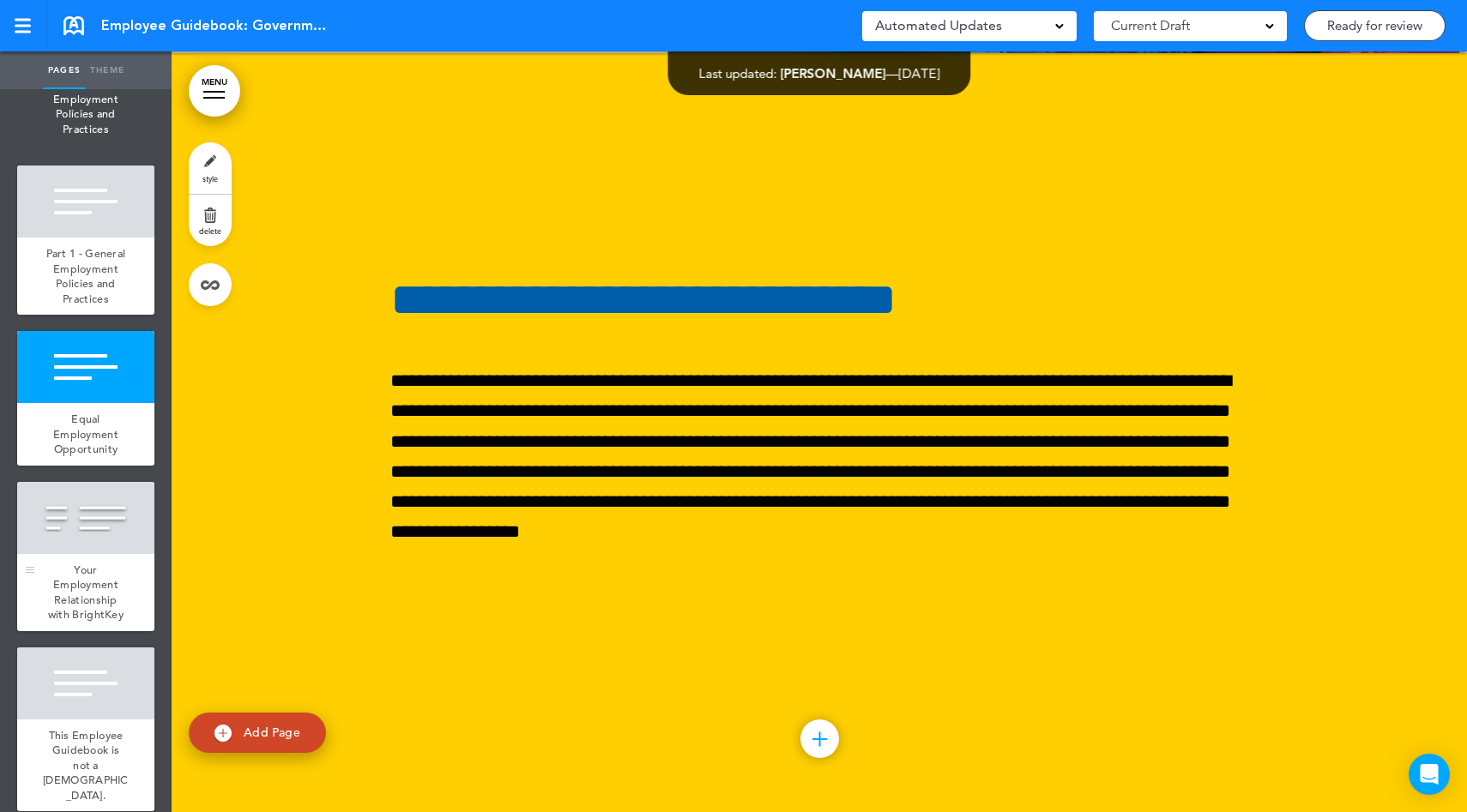
scroll to position [658, 0]
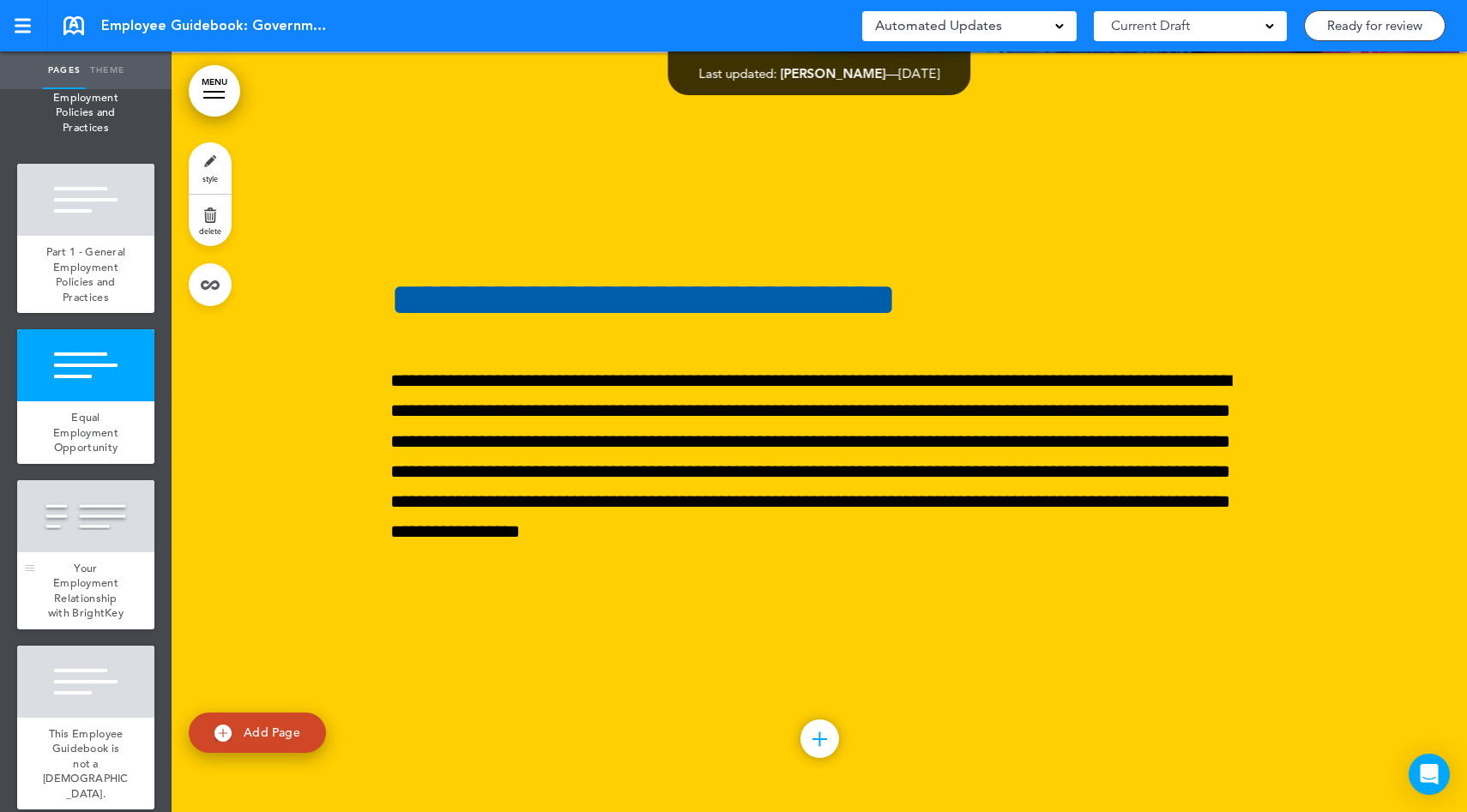
click at [98, 597] on div "Your Employment Relationship with BrightKey" at bounding box center [85, 590] width 137 height 77
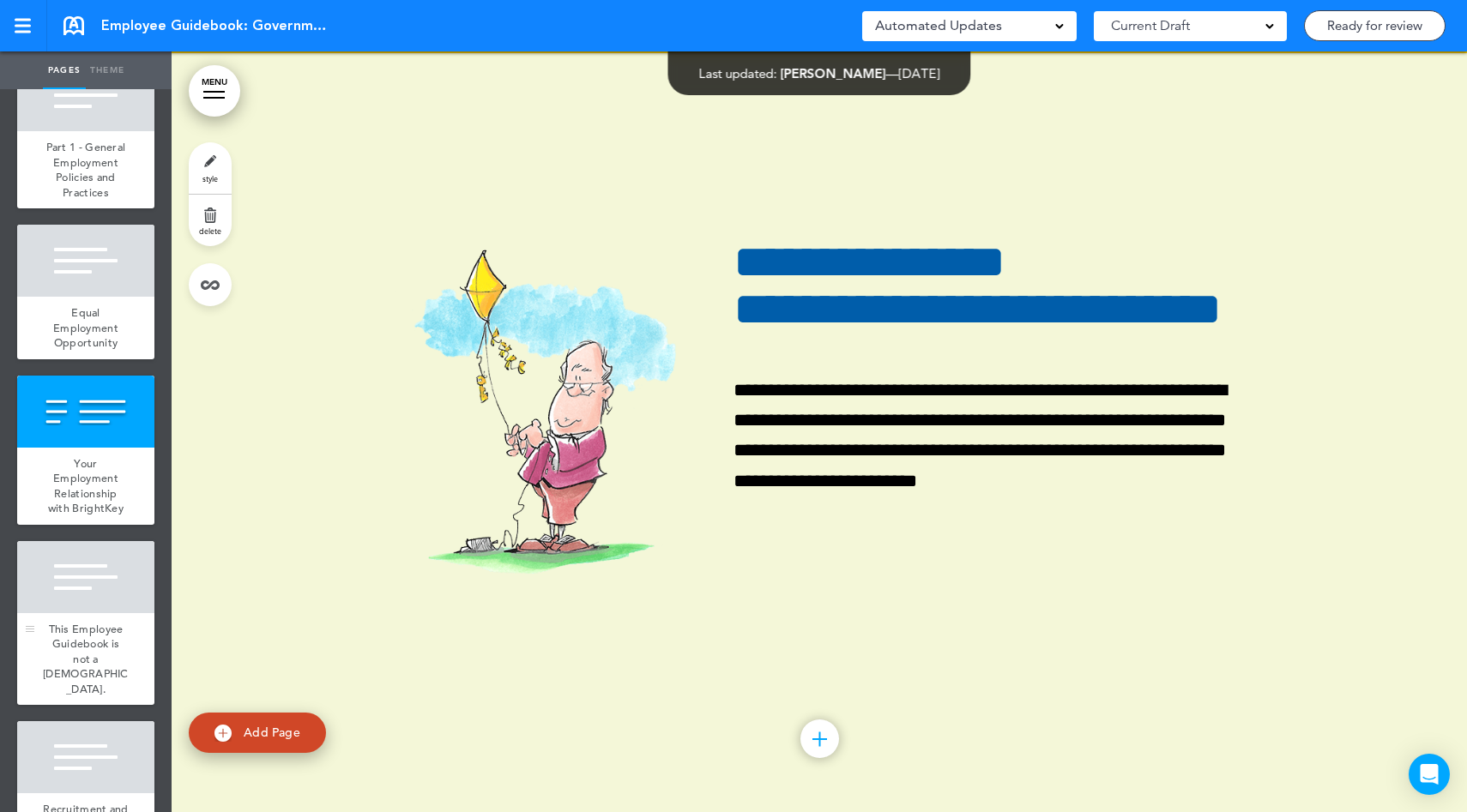
scroll to position [805, 0]
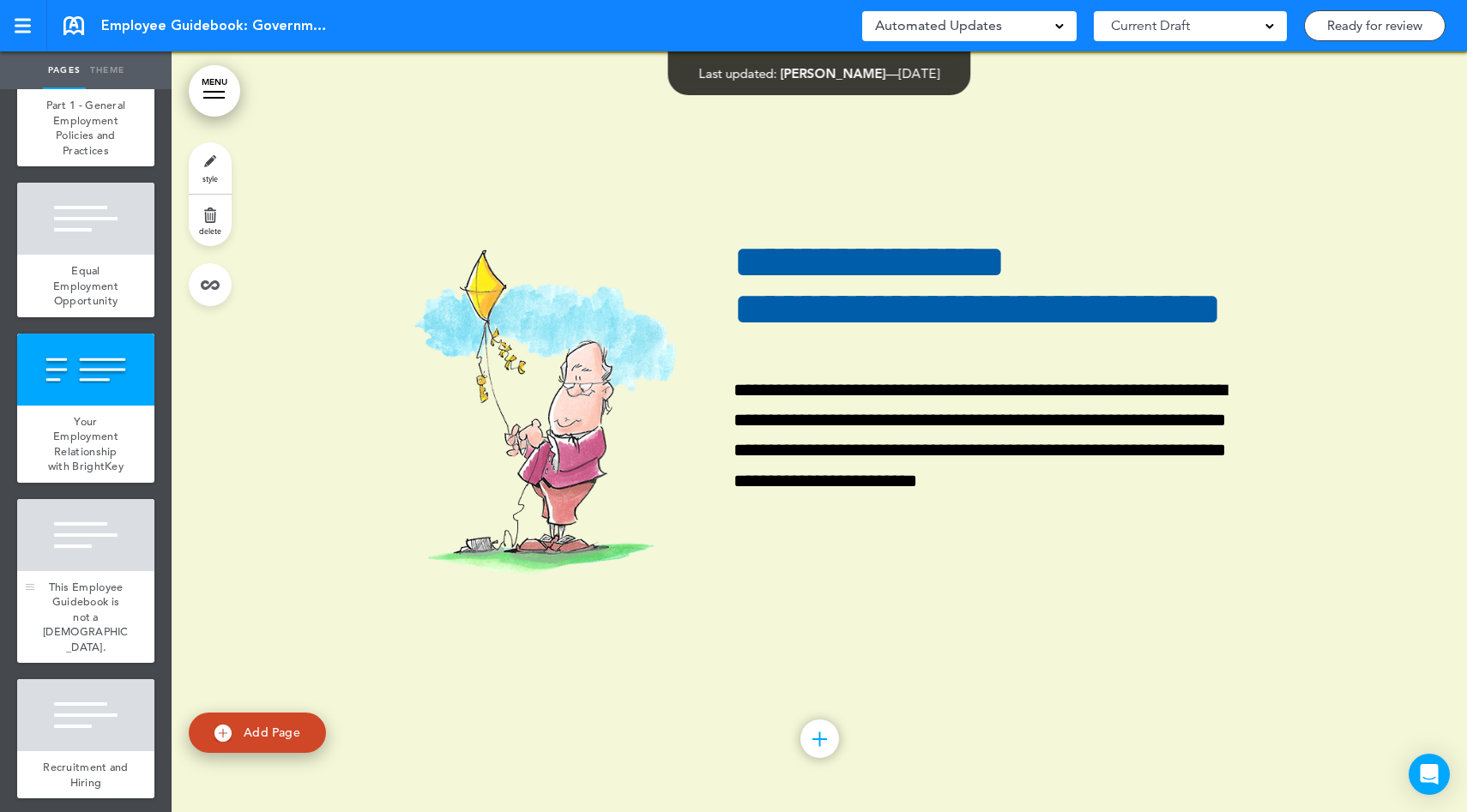
click at [95, 571] on div at bounding box center [85, 534] width 137 height 72
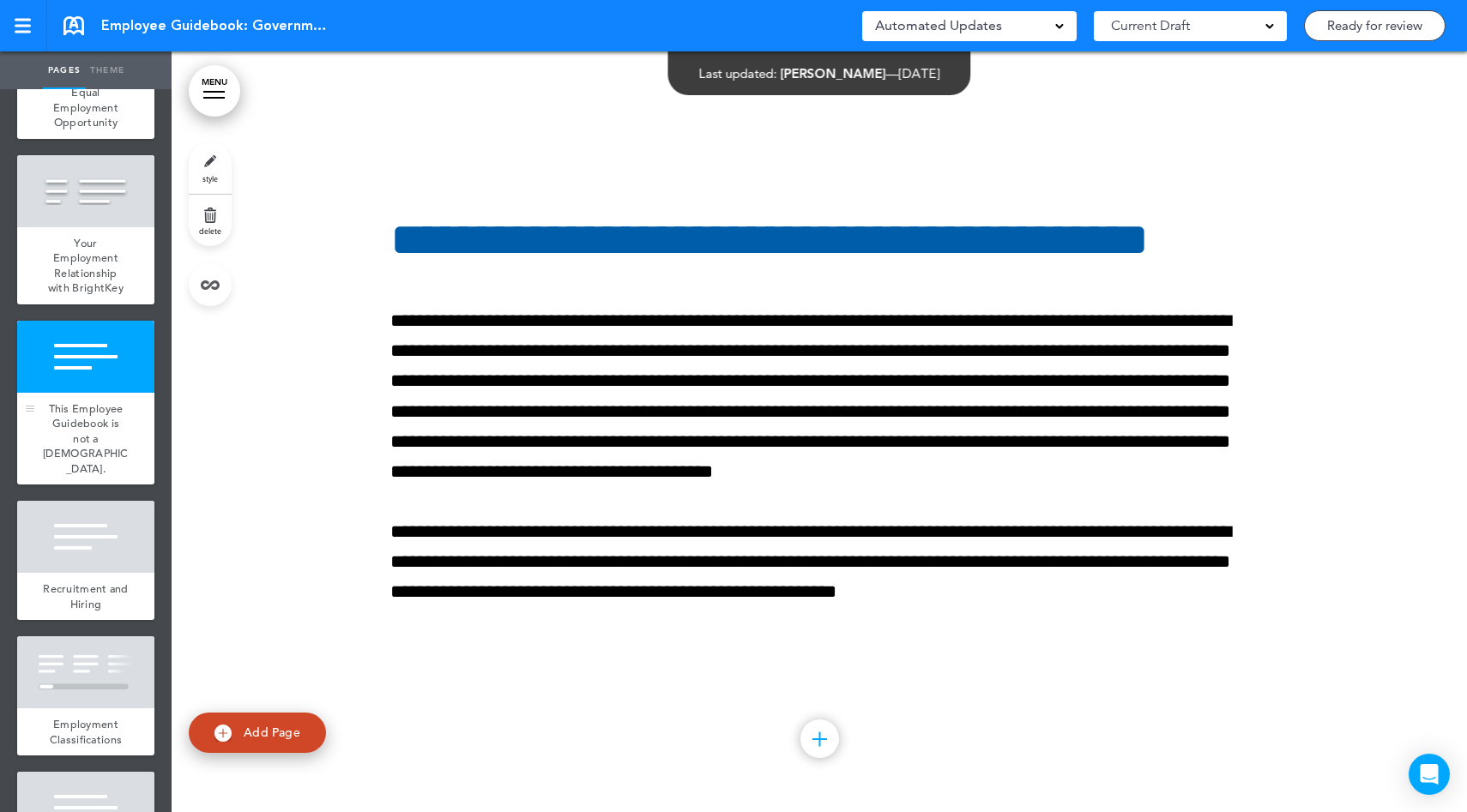
scroll to position [986, 0]
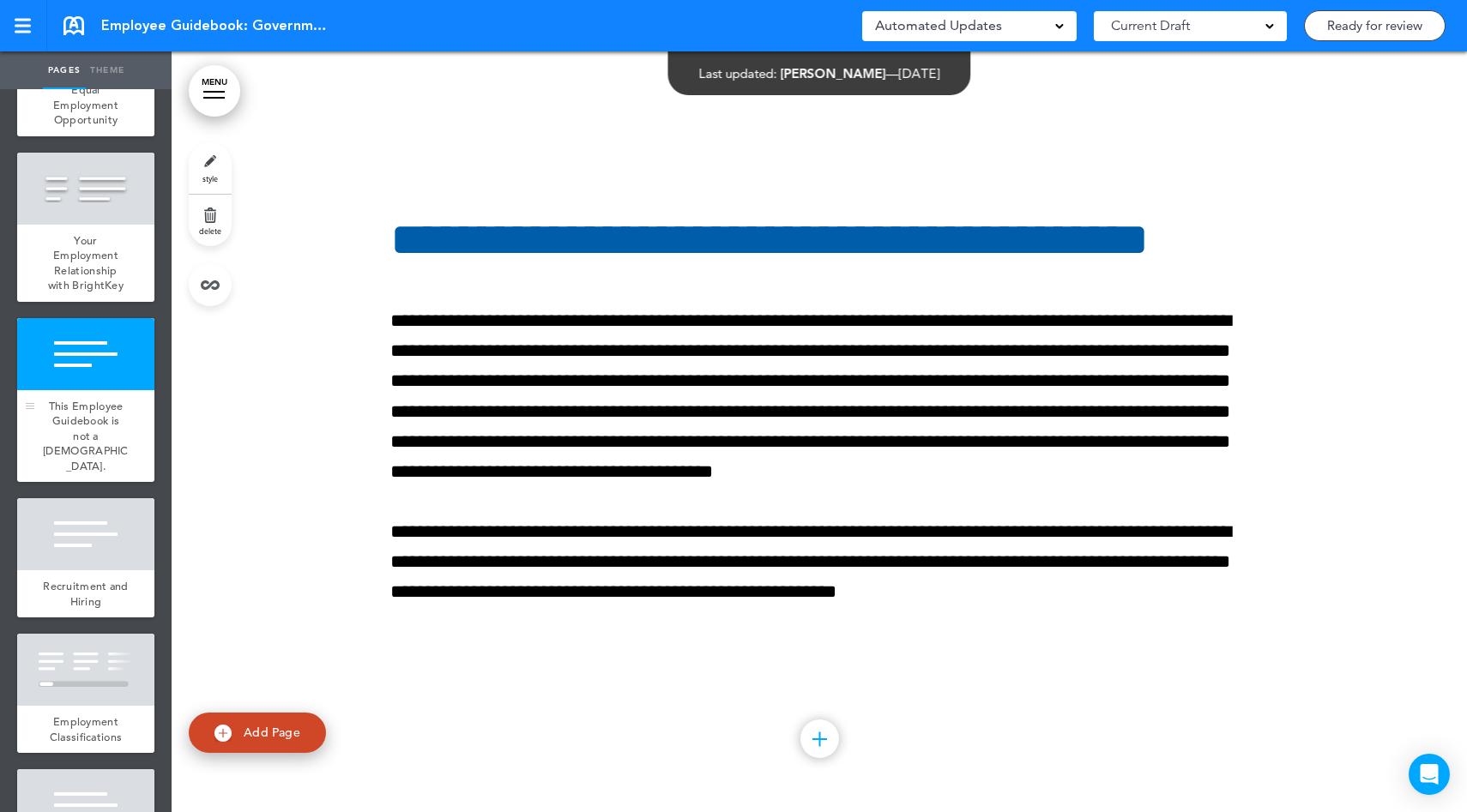
click at [96, 571] on div at bounding box center [85, 533] width 137 height 72
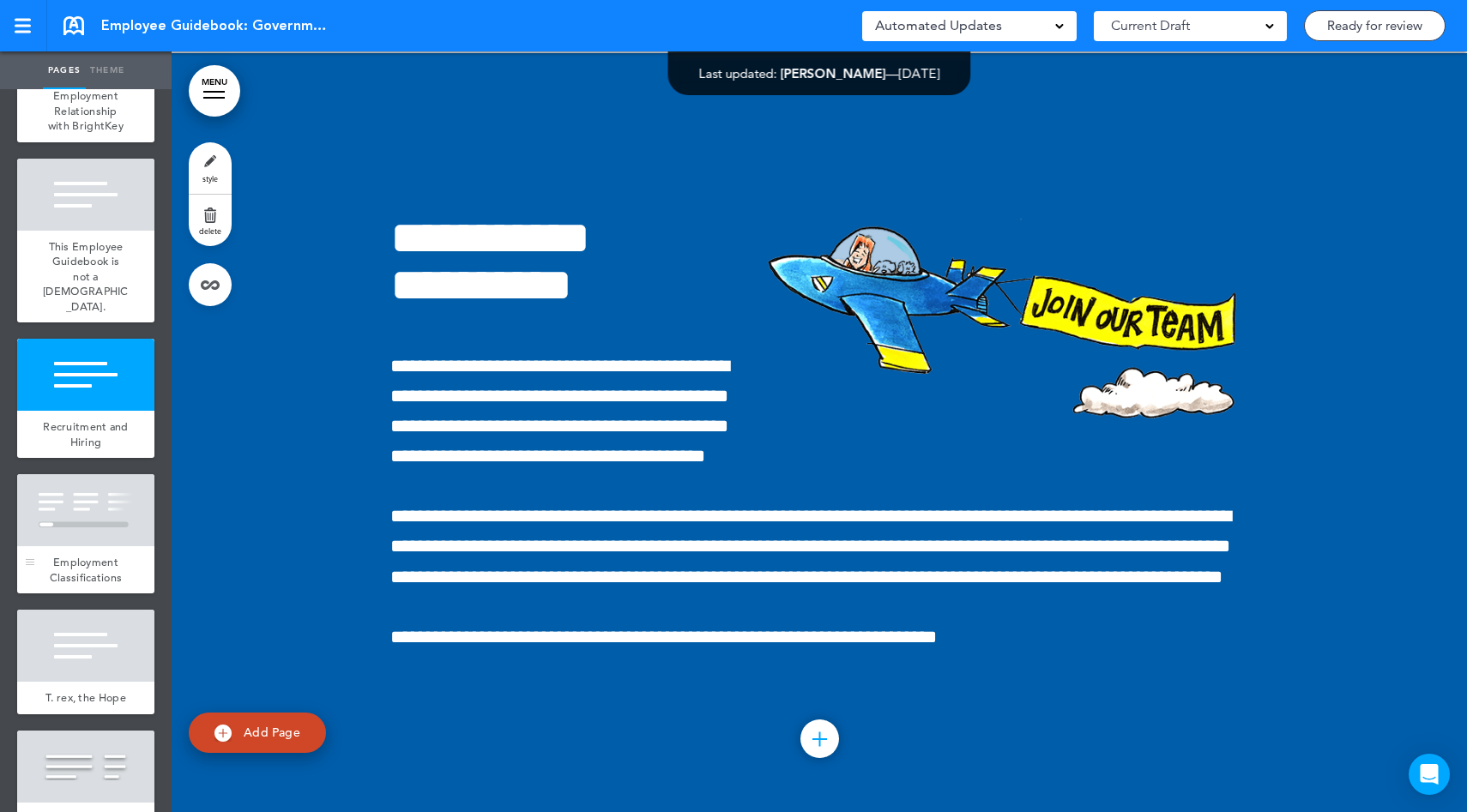
scroll to position [1147, 0]
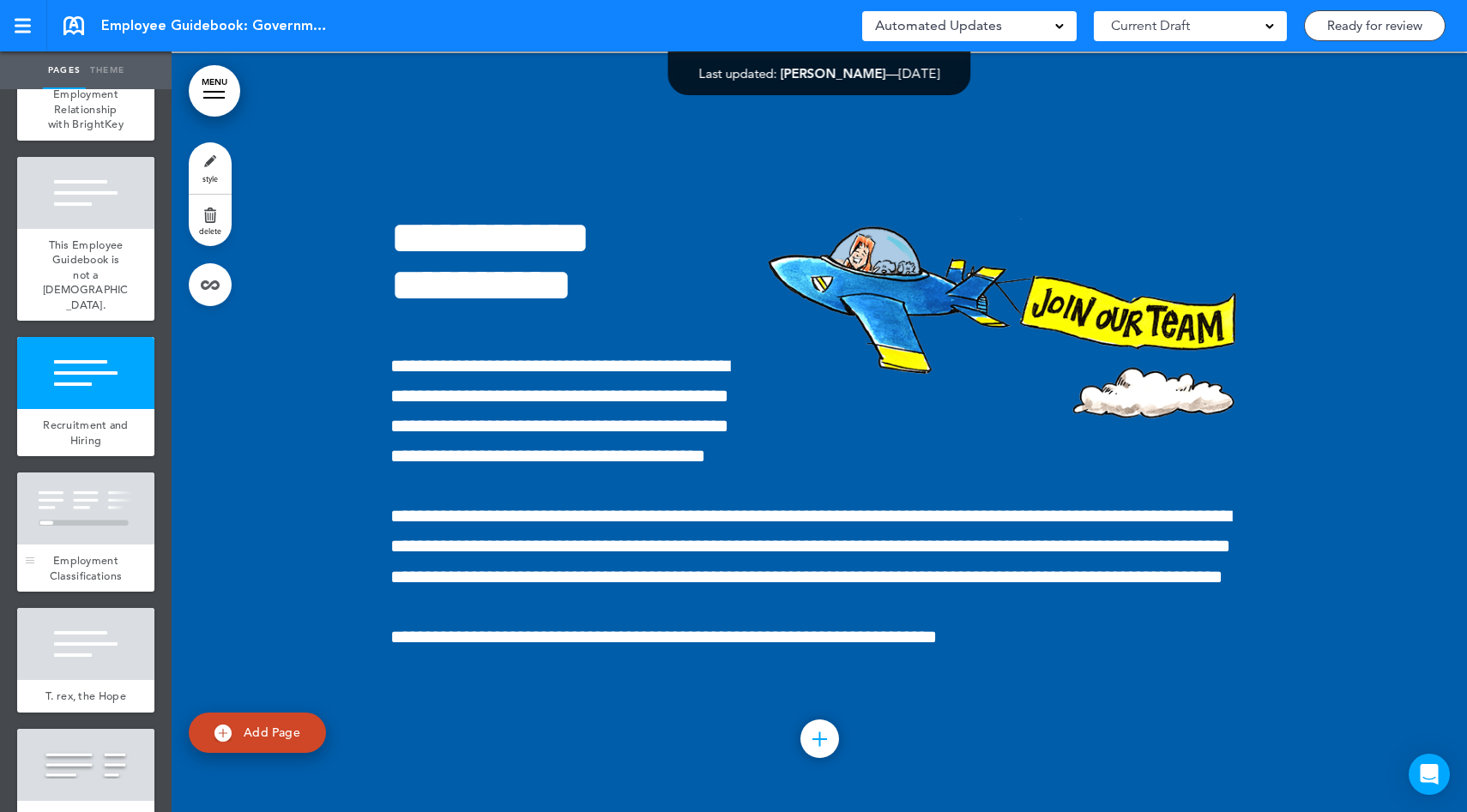
click at [96, 545] on div at bounding box center [85, 508] width 137 height 72
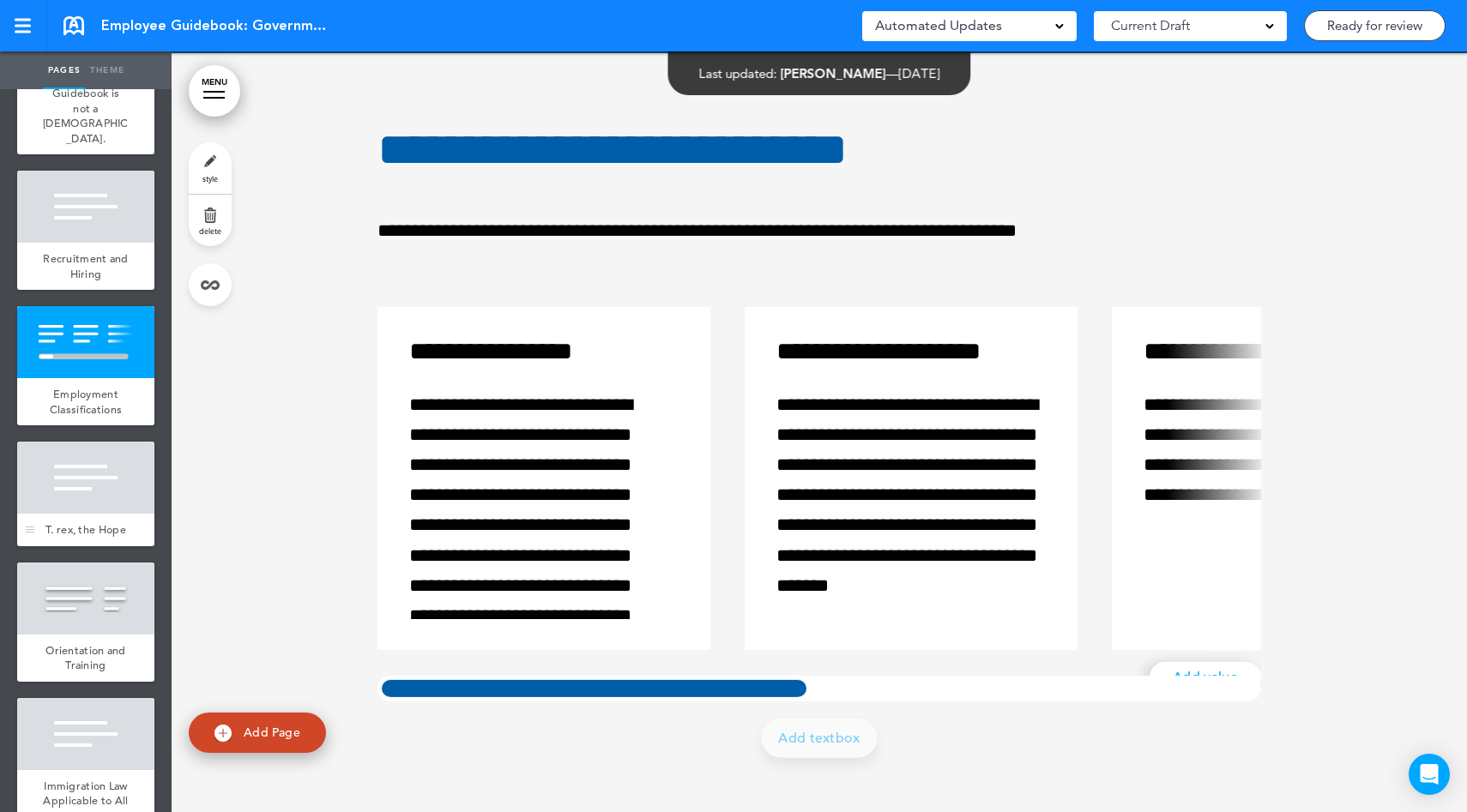
scroll to position [1315, 0]
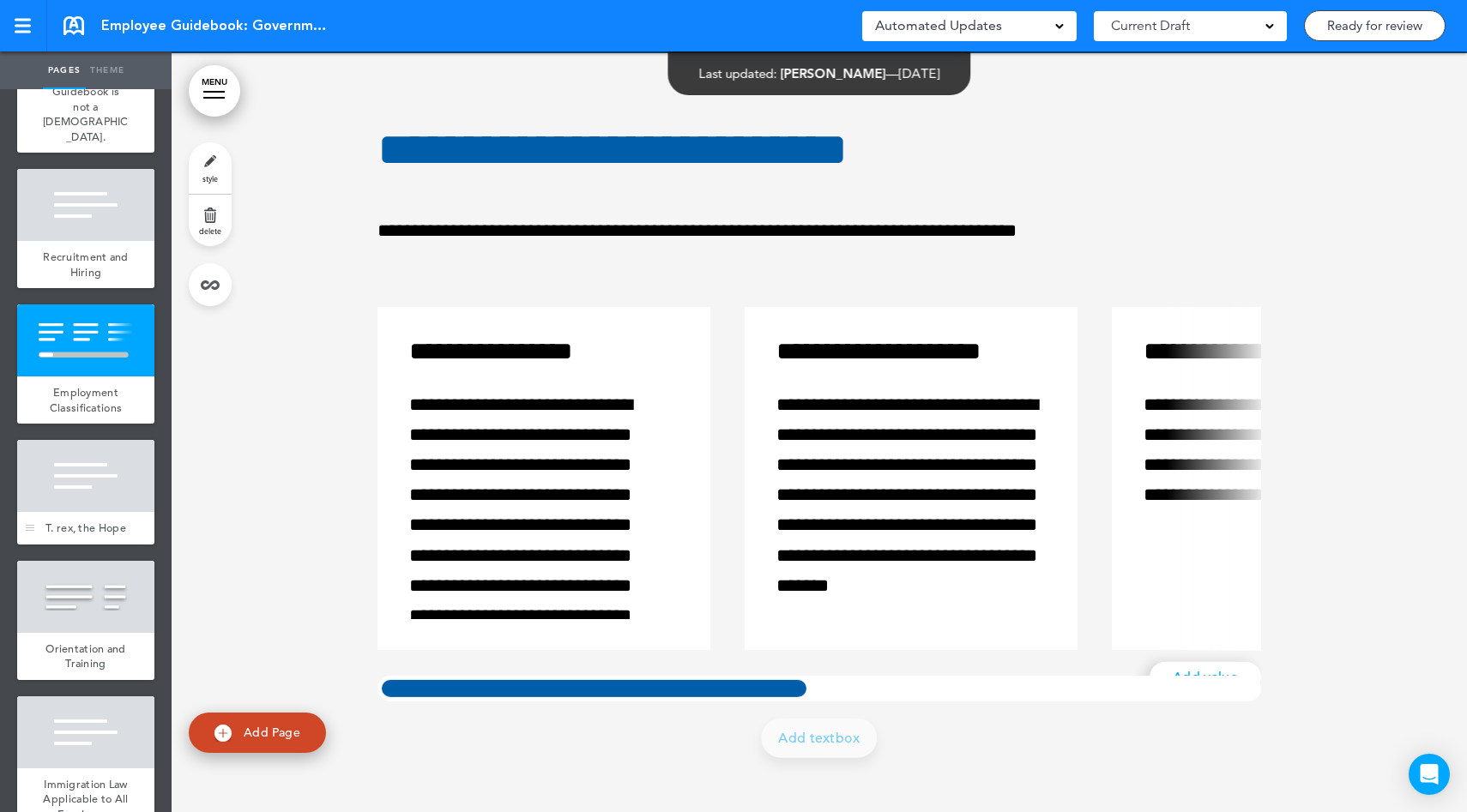
click at [96, 545] on div "T. rex, the Hope" at bounding box center [85, 528] width 137 height 33
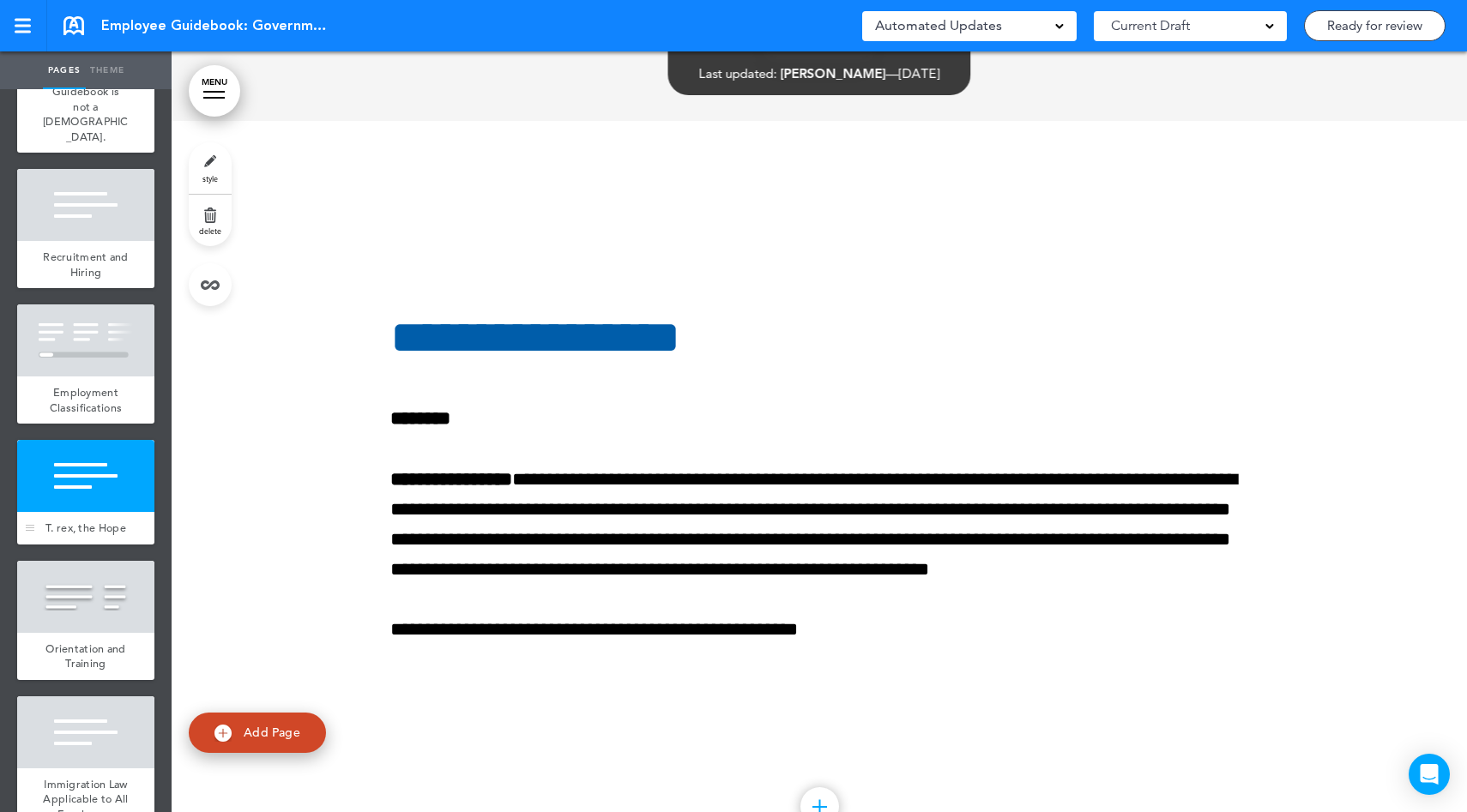
scroll to position [11125, 0]
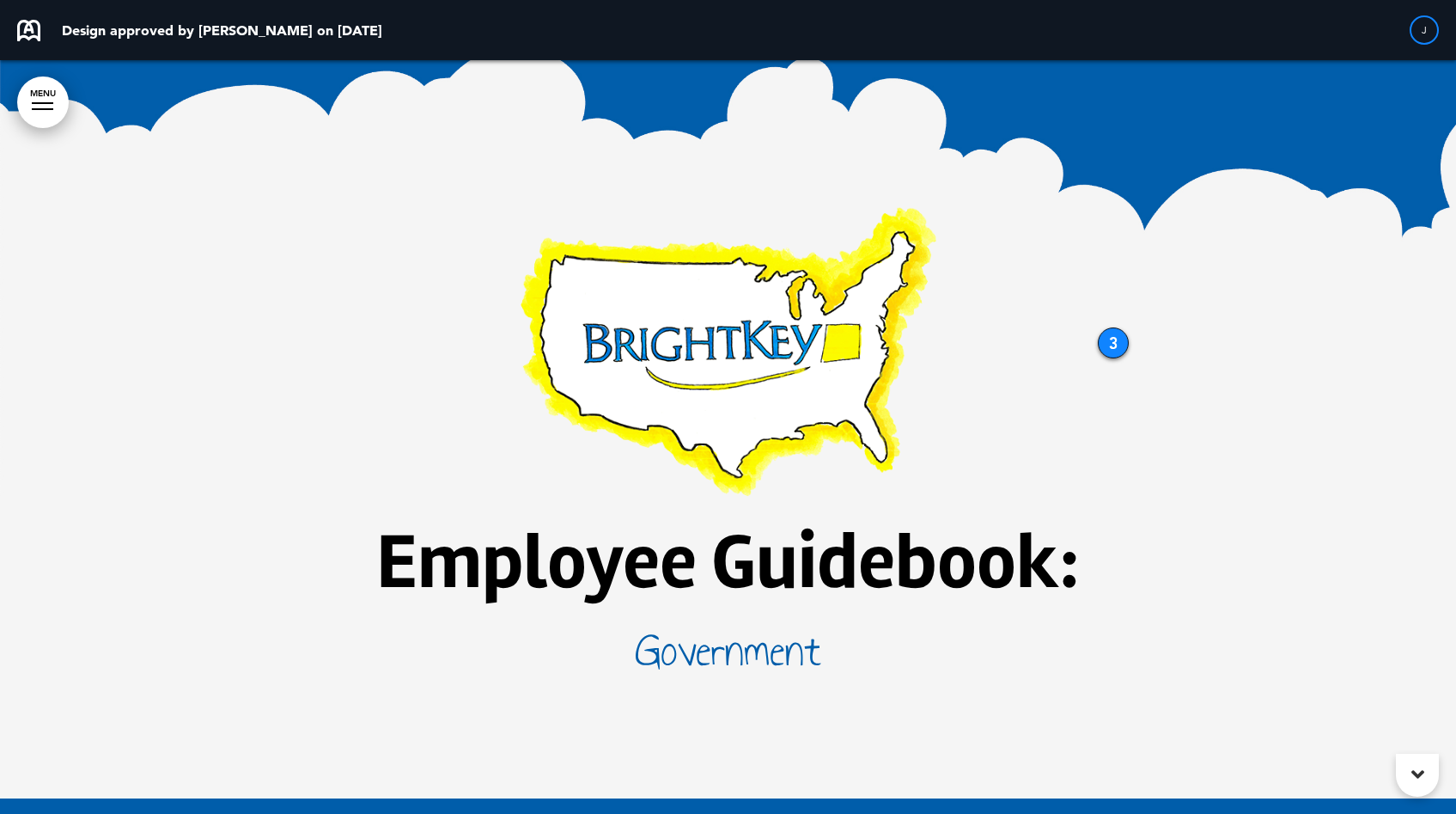
scroll to position [21, 0]
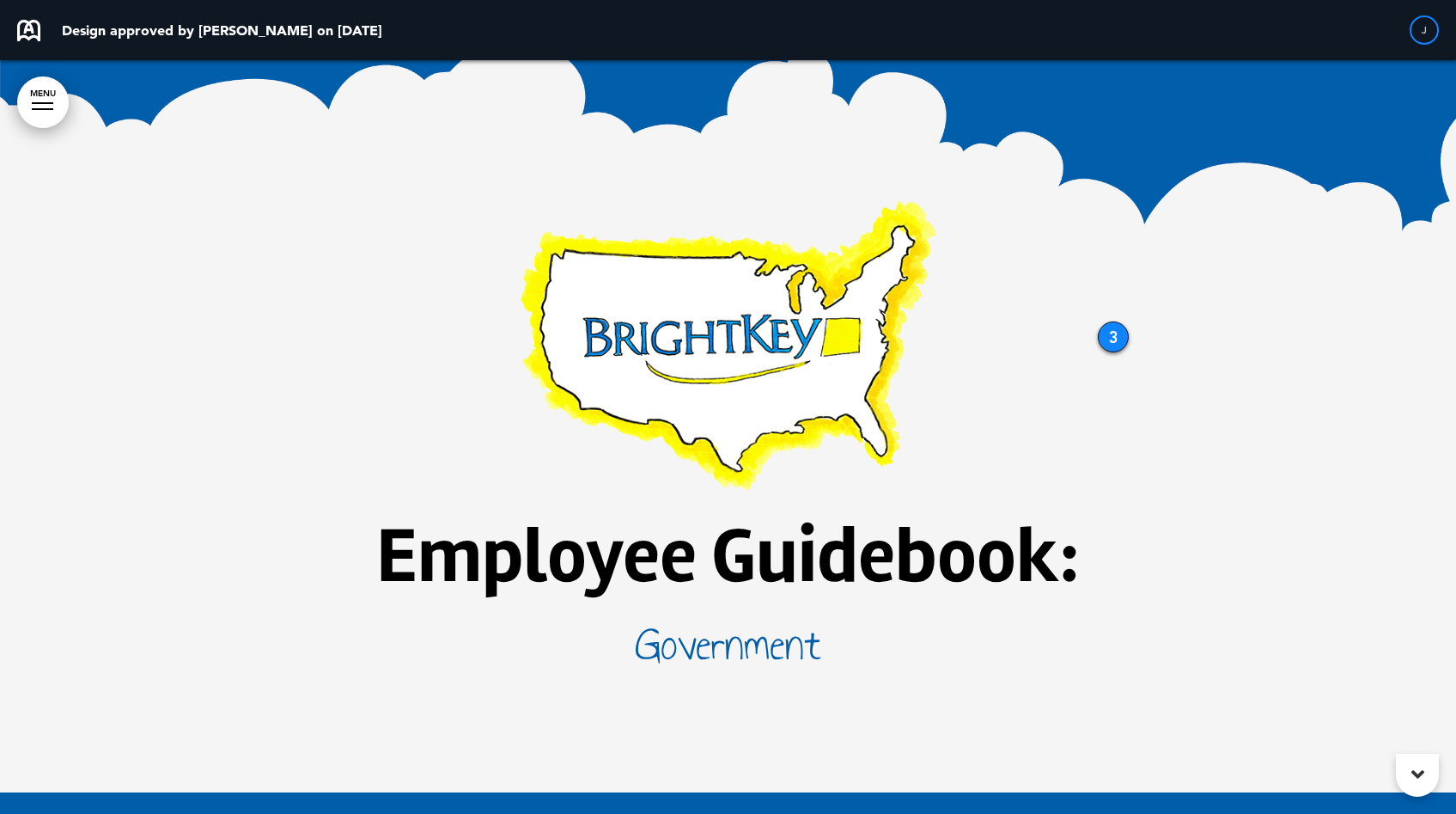
click at [1106, 341] on div "3" at bounding box center [1113, 337] width 31 height 31
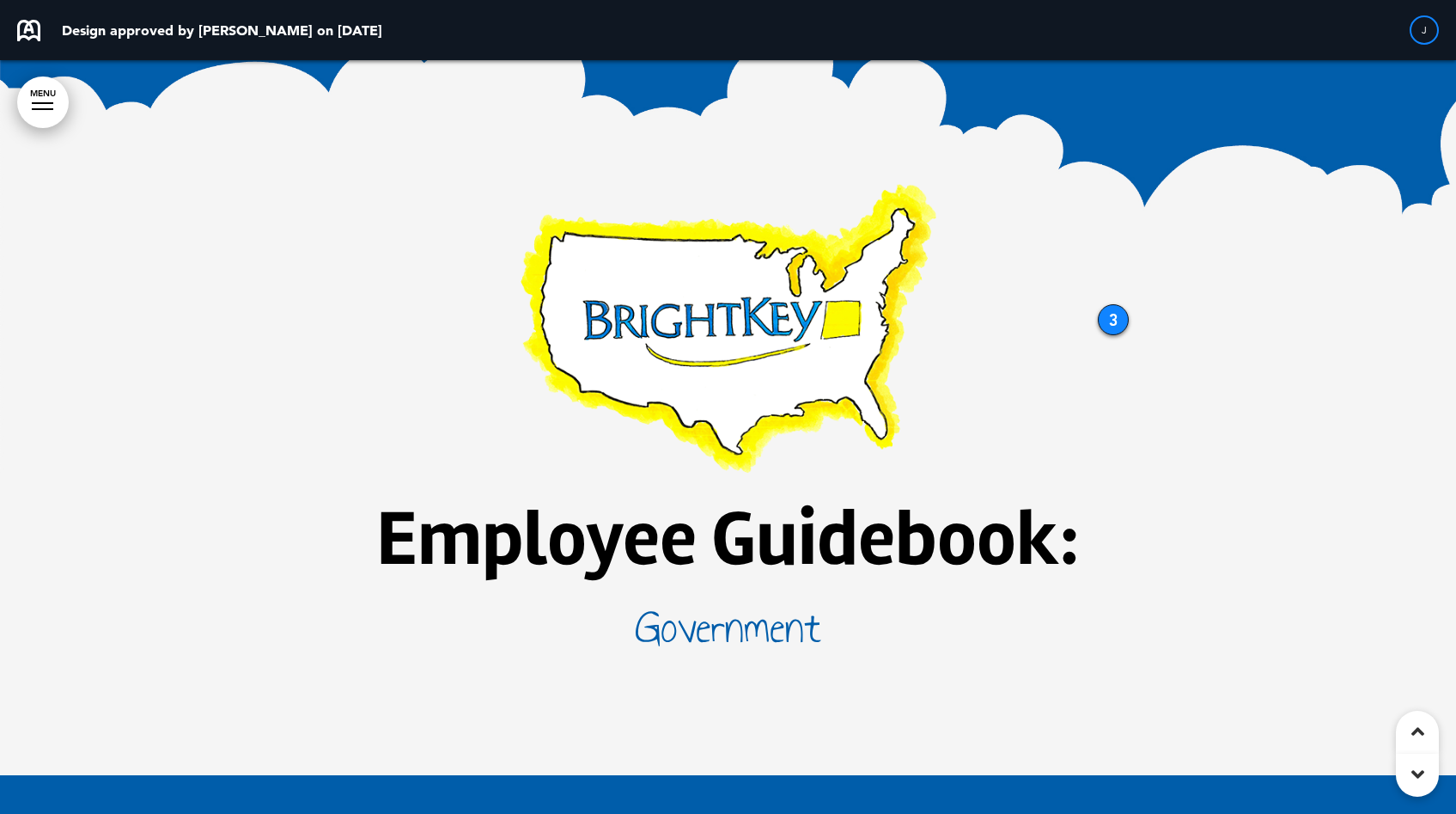
scroll to position [0, 0]
